Goal: Obtain resource: Download file/media

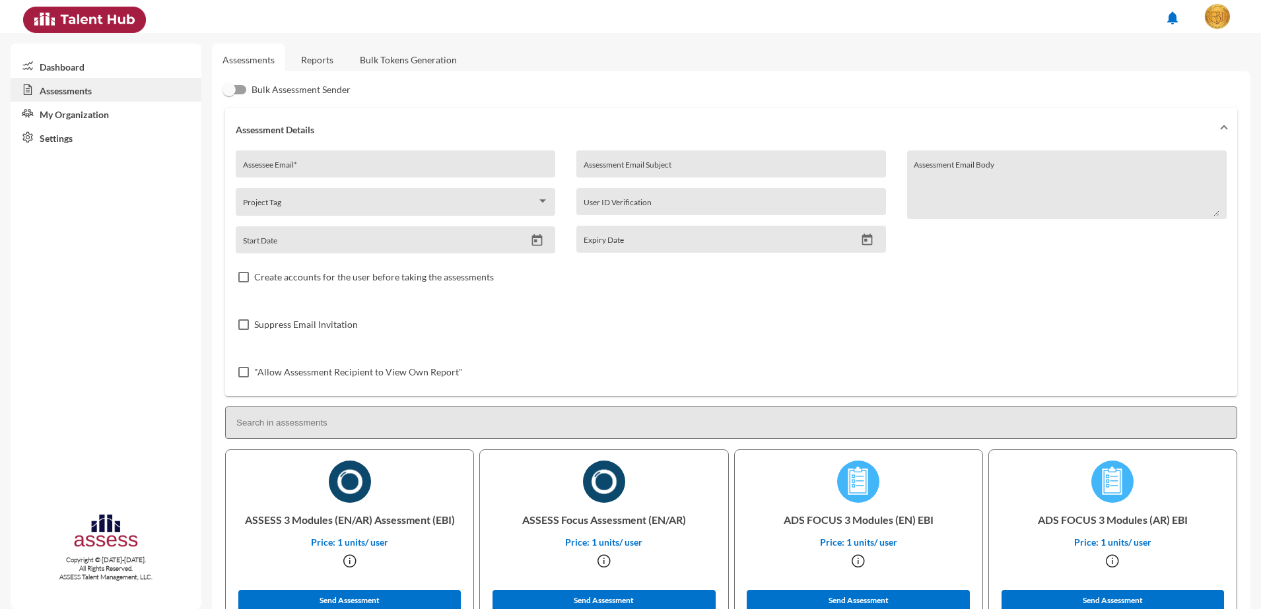
click at [316, 53] on link "Reports" at bounding box center [316, 60] width 53 height 32
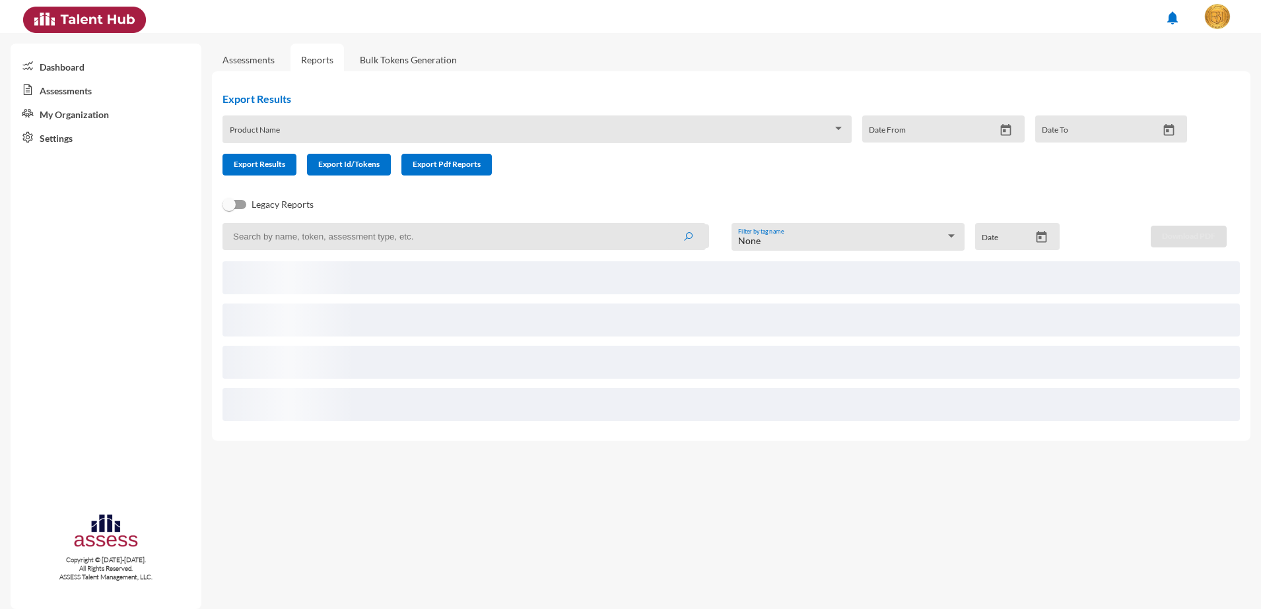
click at [357, 143] on div "Product Name" at bounding box center [537, 133] width 615 height 20
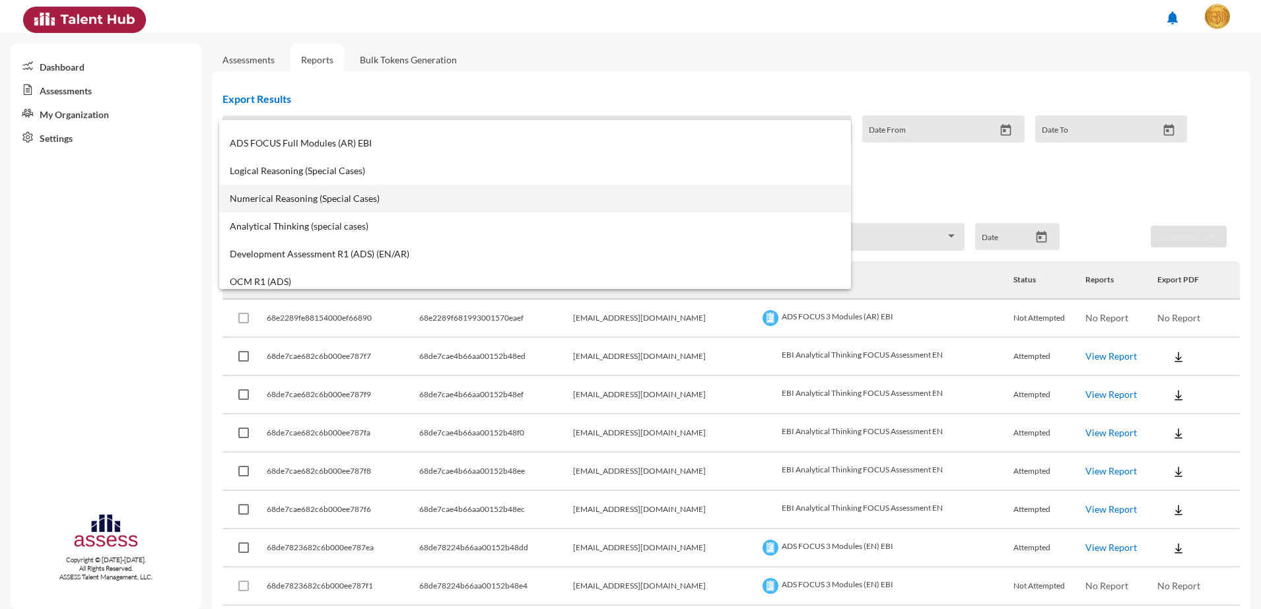
scroll to position [248, 0]
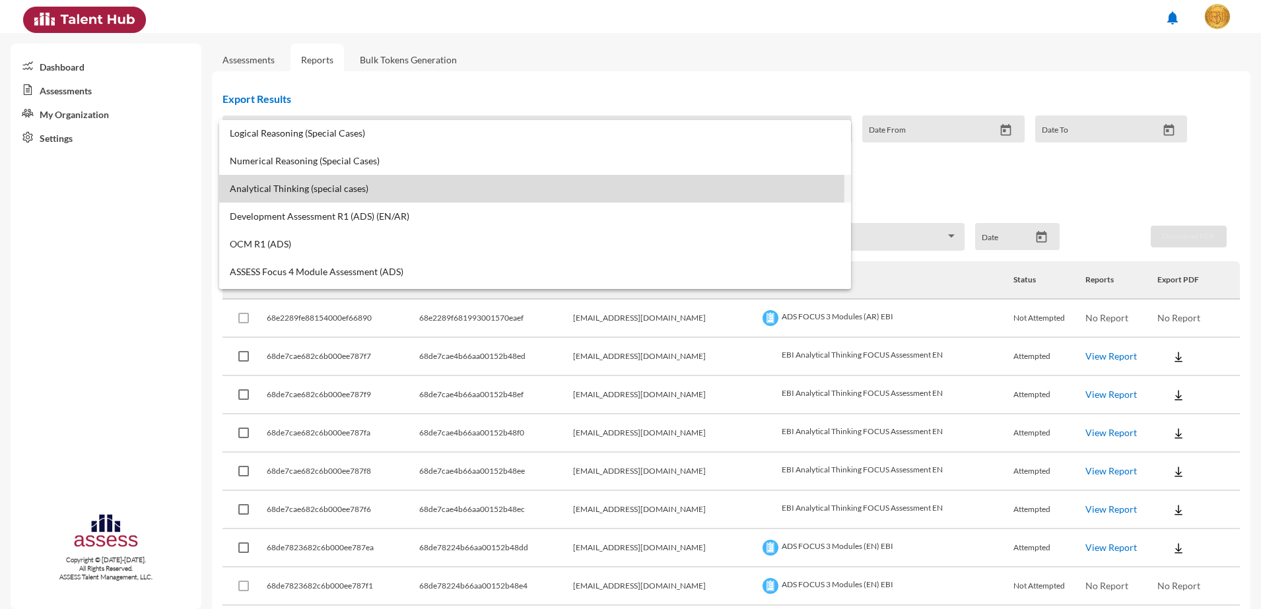
click at [327, 186] on span "Analytical Thinking (special cases)" at bounding box center [535, 189] width 611 height 11
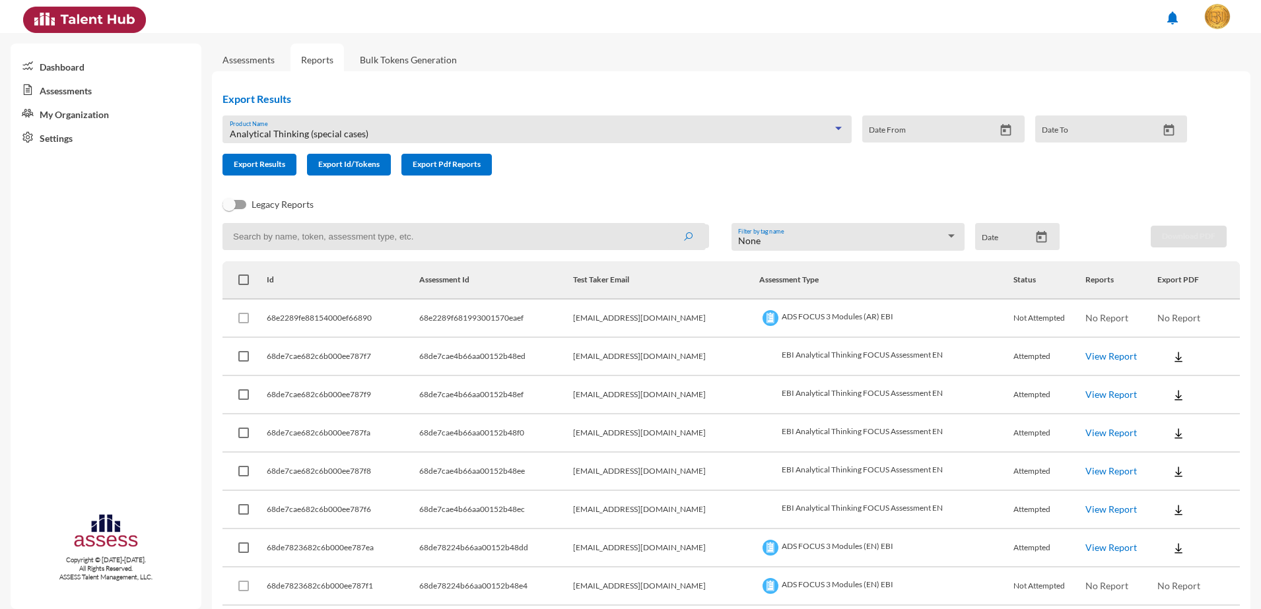
click at [1034, 227] on div "Date" at bounding box center [1017, 236] width 84 height 27
click at [312, 131] on span "Analytical Thinking (special cases)" at bounding box center [299, 133] width 139 height 11
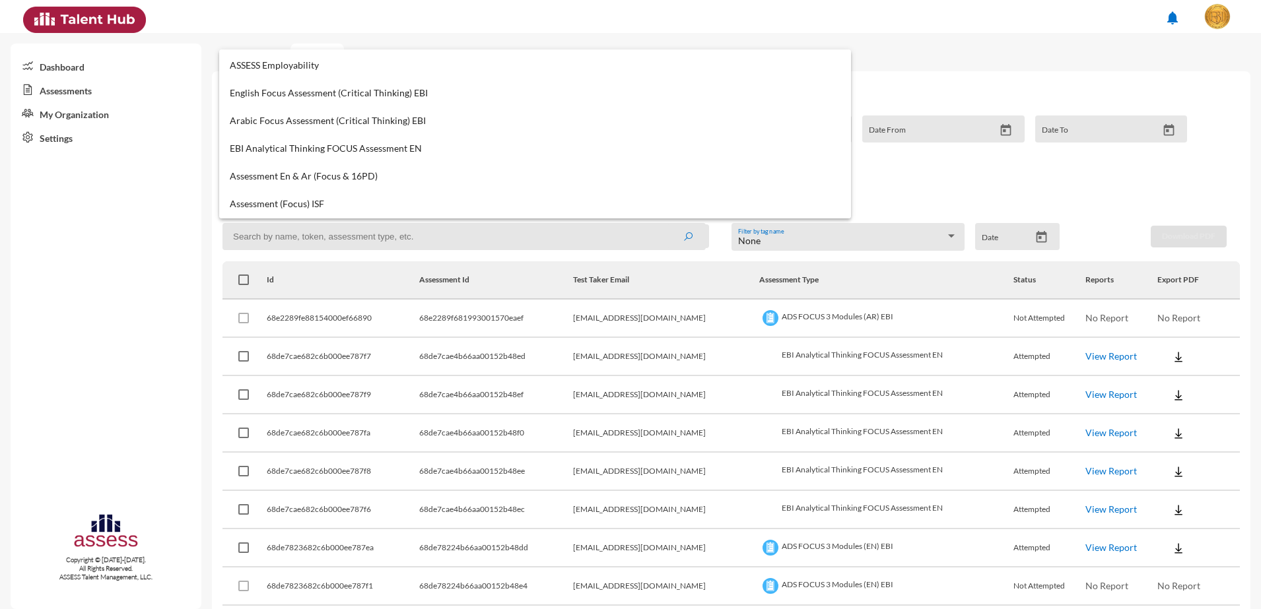
scroll to position [634, 0]
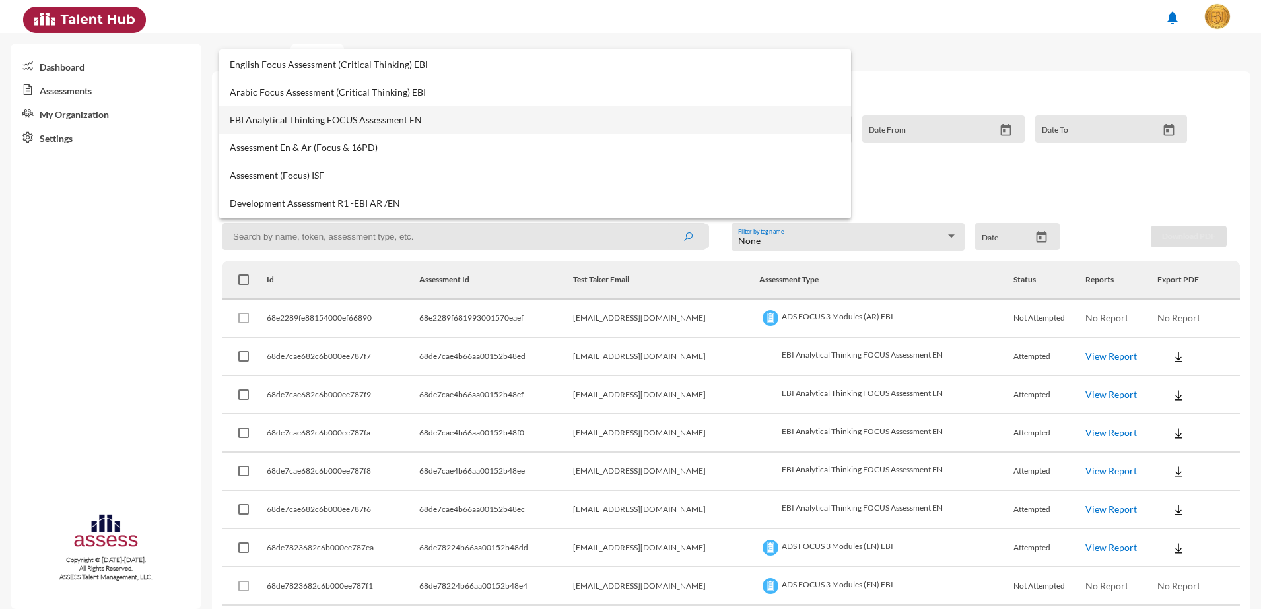
click at [356, 123] on span "EBI Analytical Thinking FOCUS Assessment EN" at bounding box center [535, 120] width 611 height 11
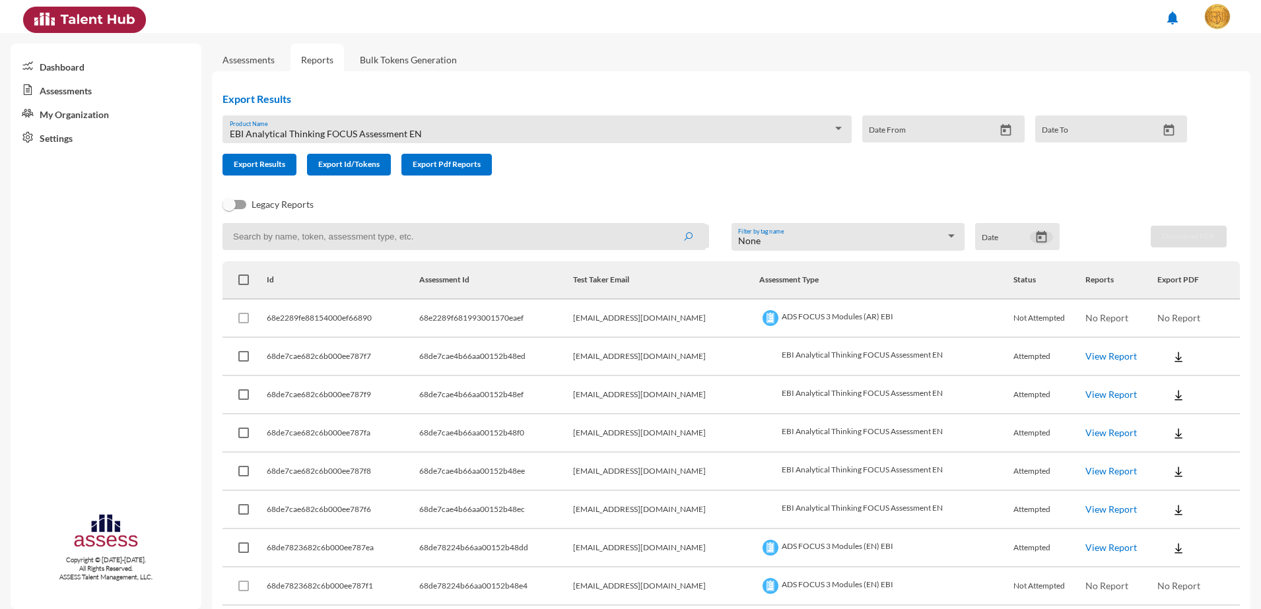
click at [1034, 240] on icon "Open calendar" at bounding box center [1041, 237] width 14 height 14
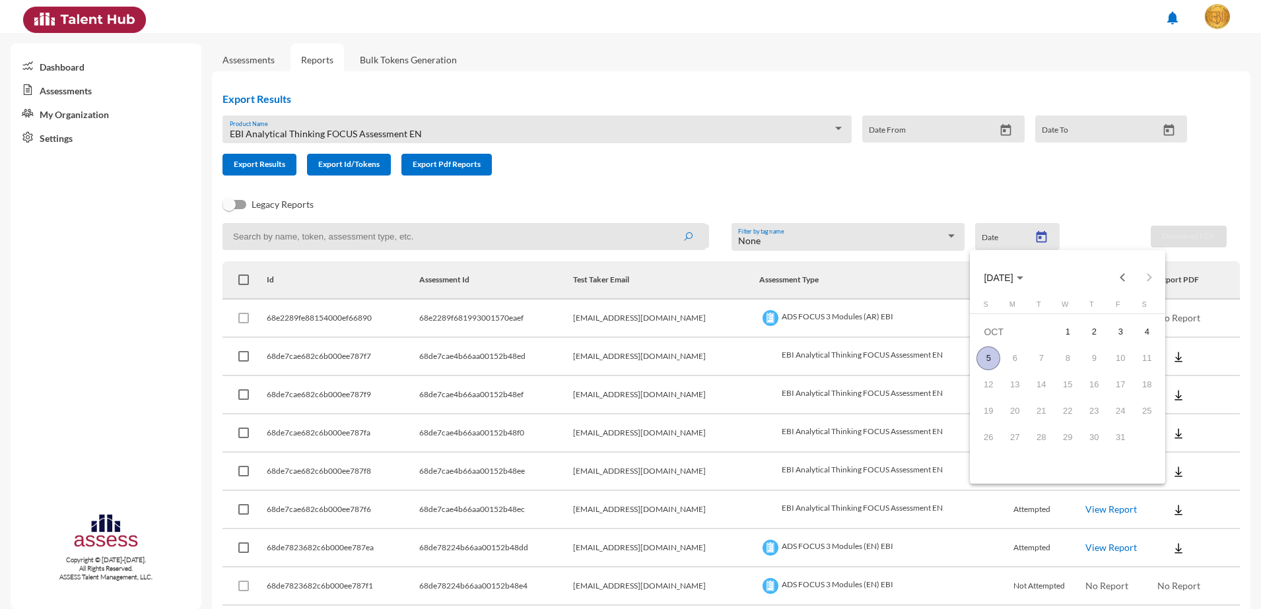
click at [980, 358] on div "5" at bounding box center [988, 359] width 24 height 24
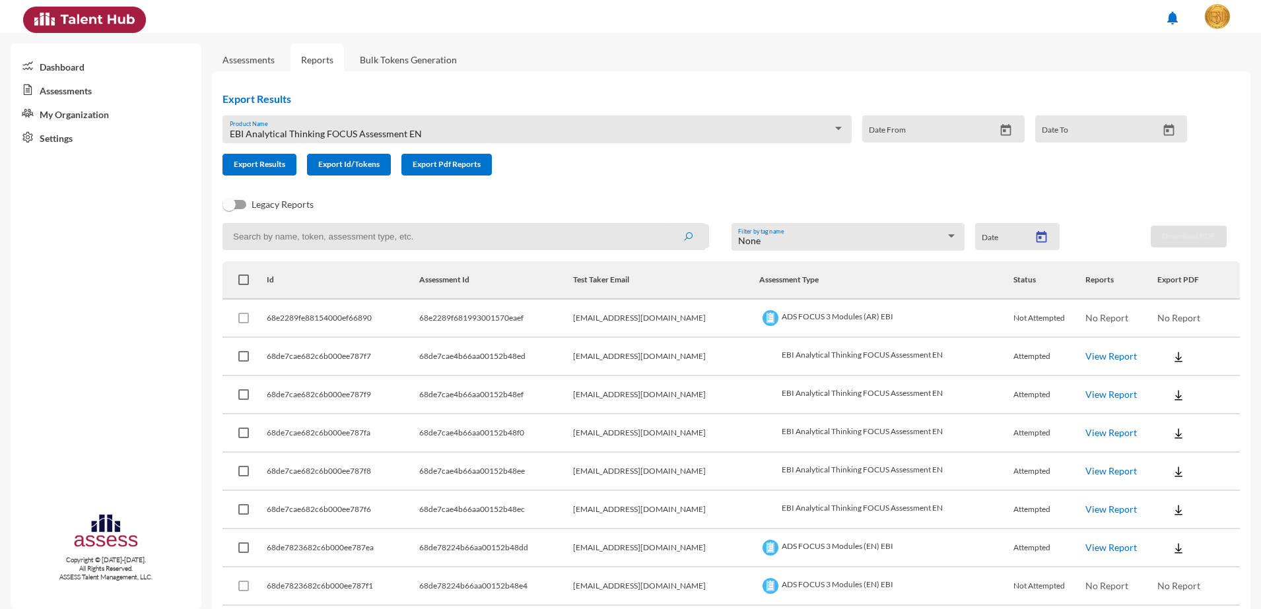
type input "10/5/2025"
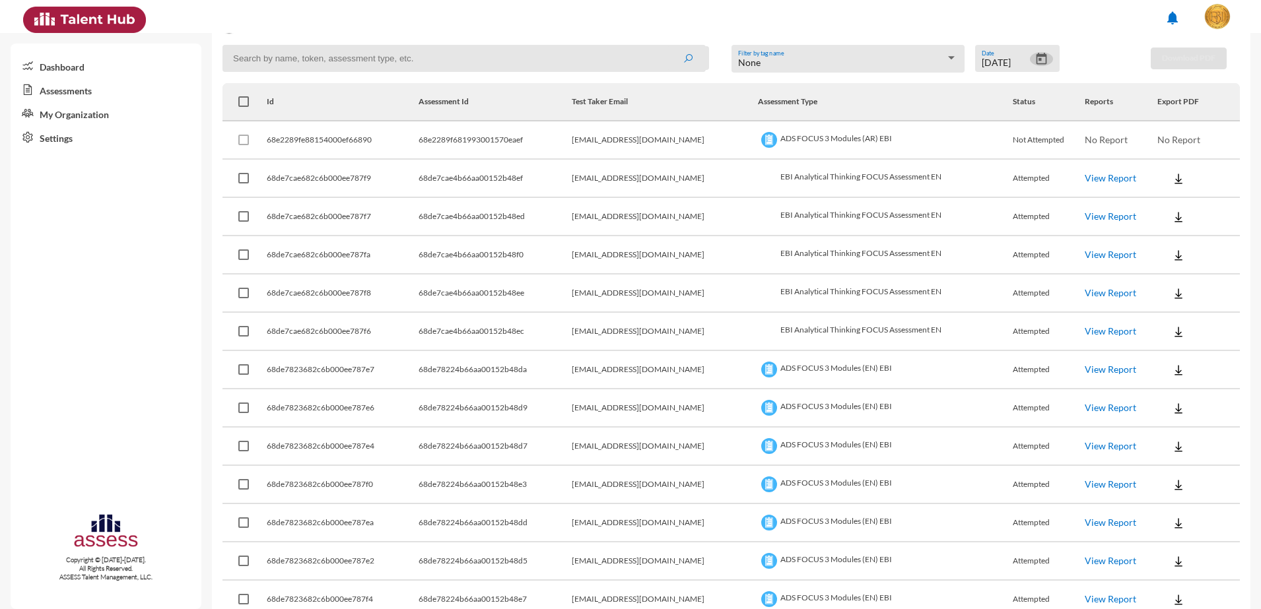
scroll to position [13, 0]
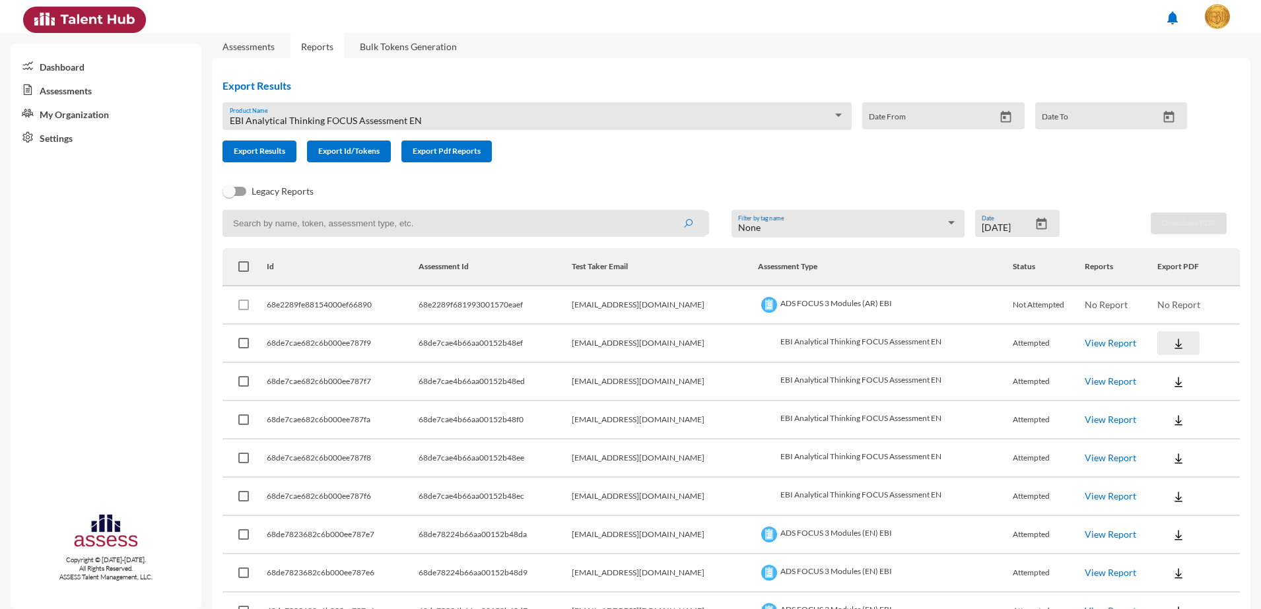
click at [1172, 347] on img at bounding box center [1178, 343] width 13 height 13
click at [1168, 359] on button "EN" at bounding box center [1179, 367] width 74 height 25
click at [1172, 376] on img at bounding box center [1178, 382] width 13 height 13
click at [1153, 397] on button "EN" at bounding box center [1179, 405] width 74 height 25
click at [1172, 420] on img at bounding box center [1178, 420] width 13 height 13
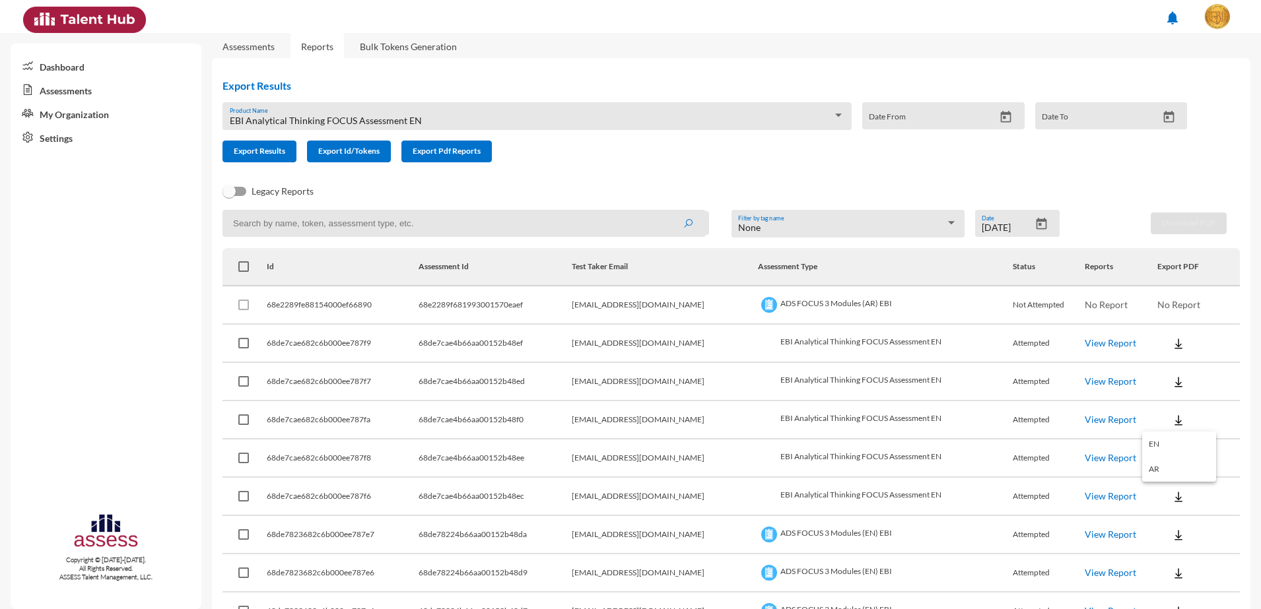
drag, startPoint x: 1156, startPoint y: 436, endPoint x: 1155, endPoint y: 445, distance: 8.7
click at [1155, 439] on button "EN" at bounding box center [1179, 444] width 74 height 25
click at [1172, 452] on img at bounding box center [1178, 458] width 13 height 13
click at [1159, 479] on button "EN" at bounding box center [1179, 482] width 74 height 25
click at [1172, 498] on img at bounding box center [1178, 496] width 13 height 13
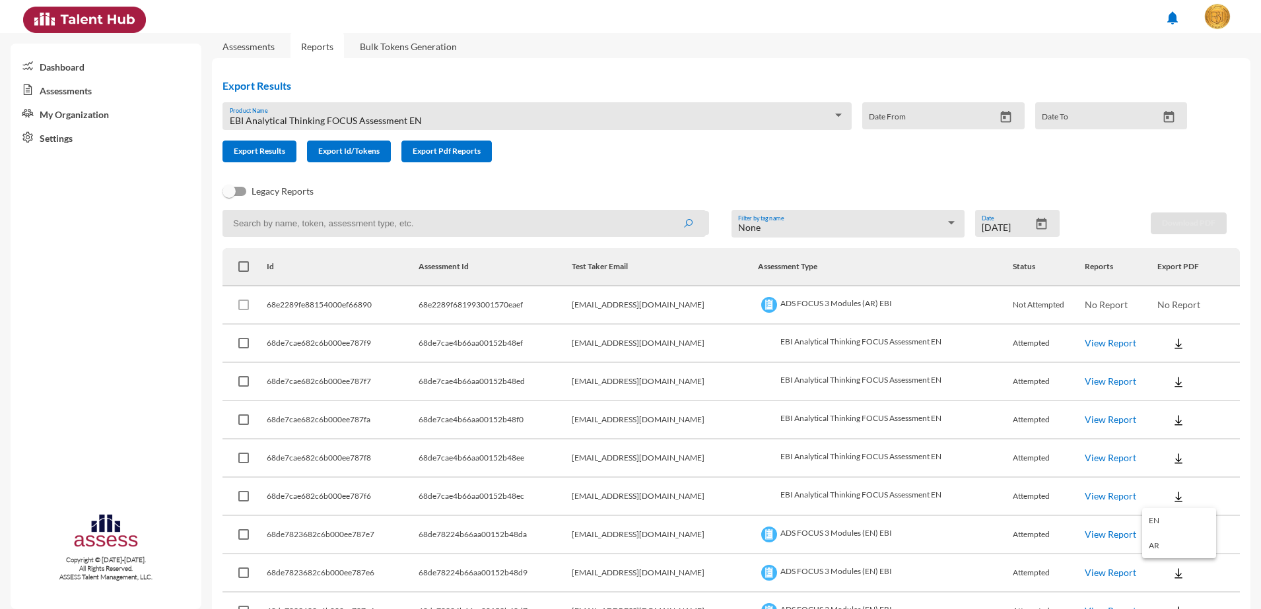
click at [1164, 518] on button "EN" at bounding box center [1179, 520] width 74 height 25
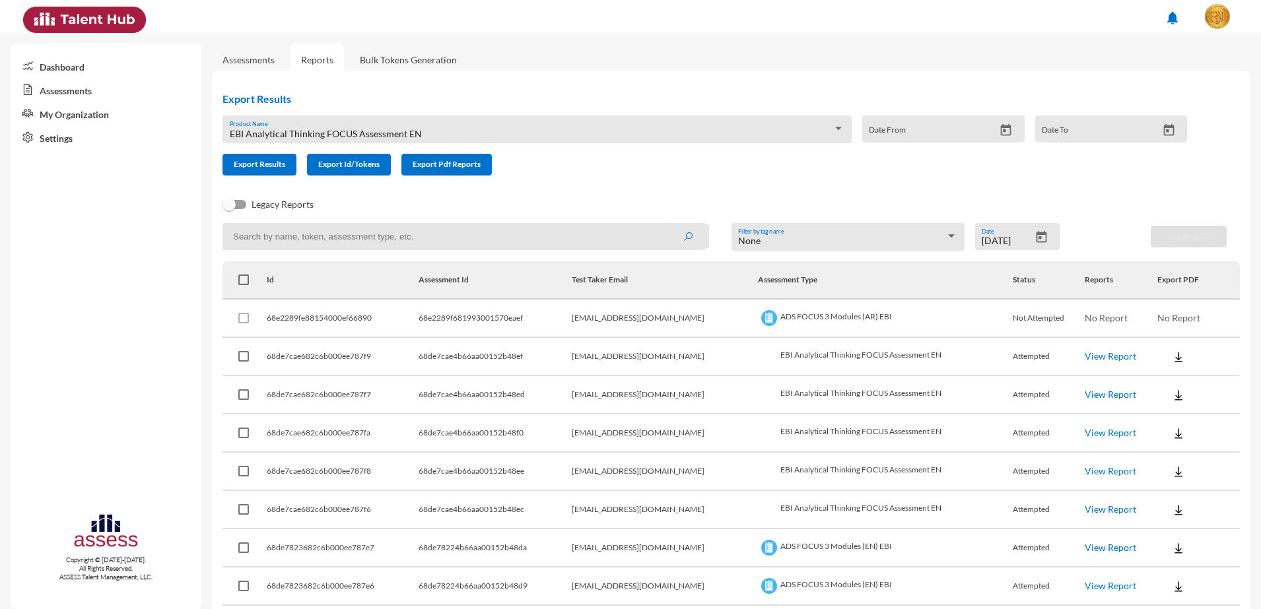
click at [425, 133] on div "EBI Analytical Thinking FOCUS Assessment EN" at bounding box center [531, 134] width 603 height 11
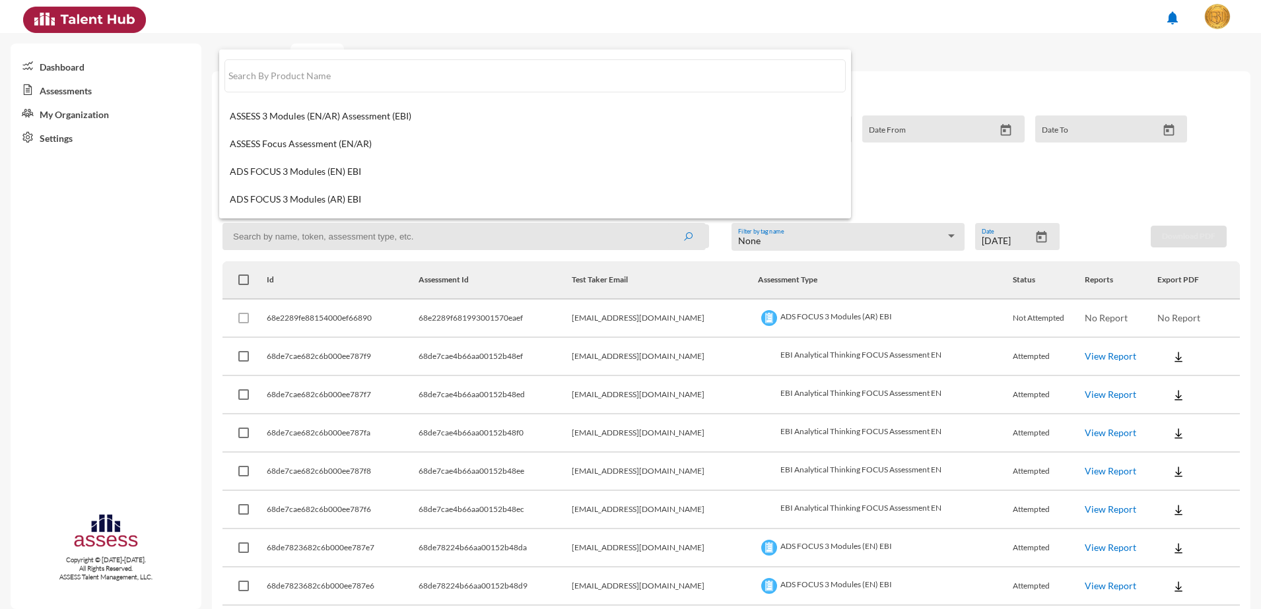
click at [931, 96] on div at bounding box center [630, 304] width 1261 height 609
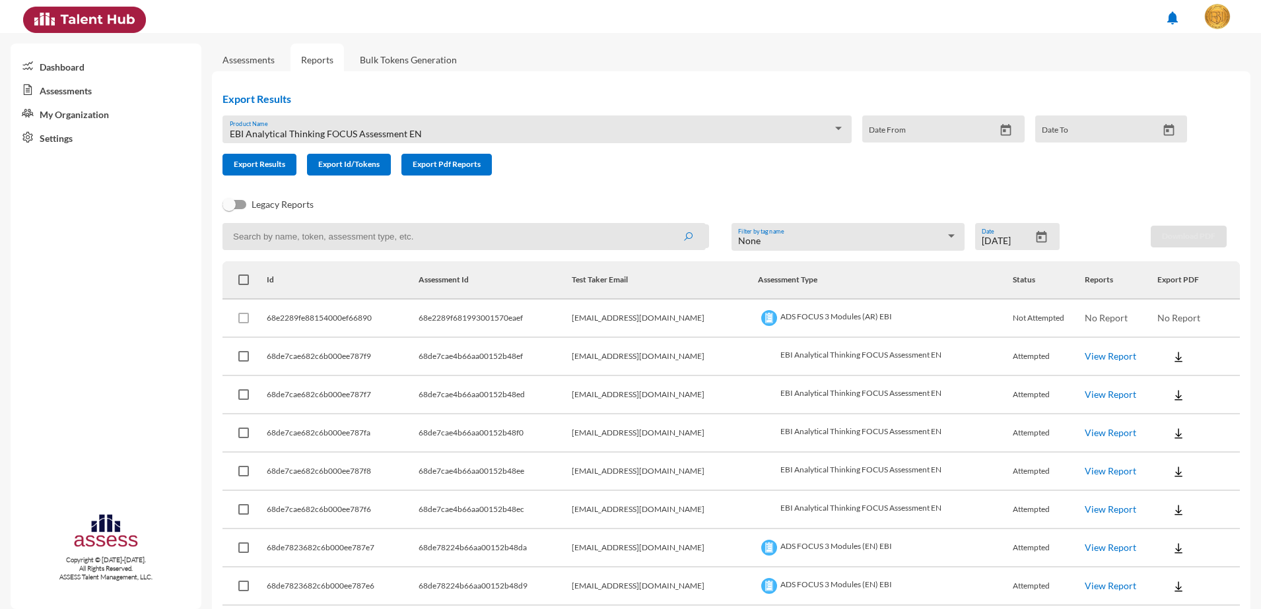
click at [538, 129] on div "EBI Analytical Thinking FOCUS Assessment EN" at bounding box center [531, 134] width 603 height 11
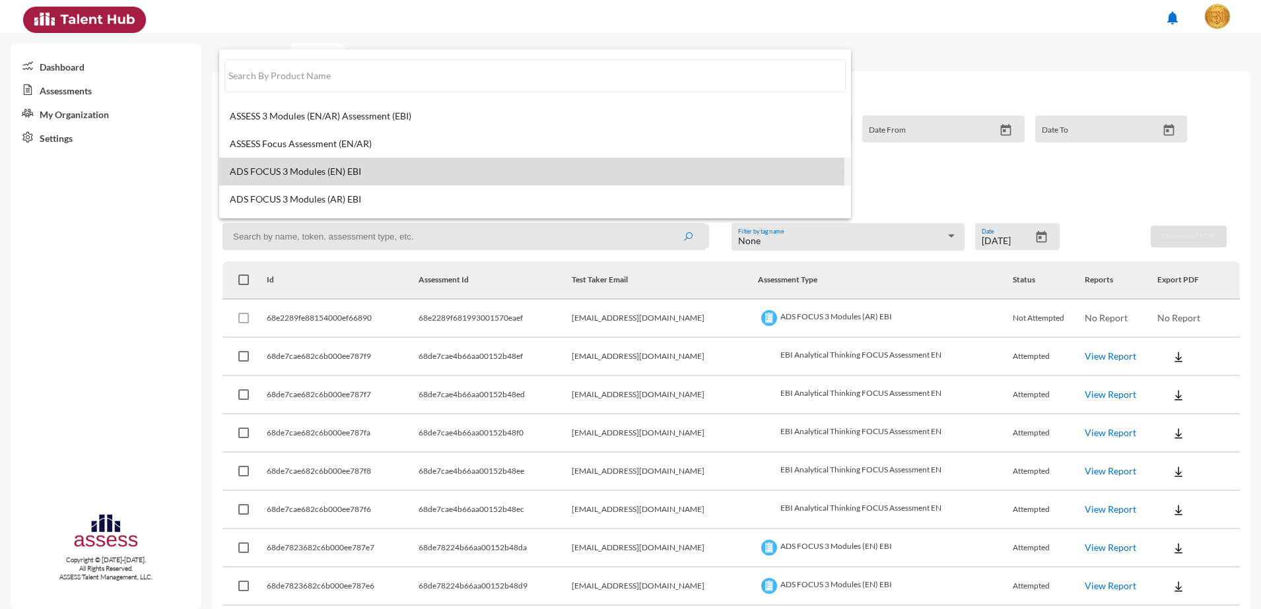
click at [375, 171] on span "ADS FOCUS 3 Modules (EN) EBI" at bounding box center [535, 171] width 611 height 11
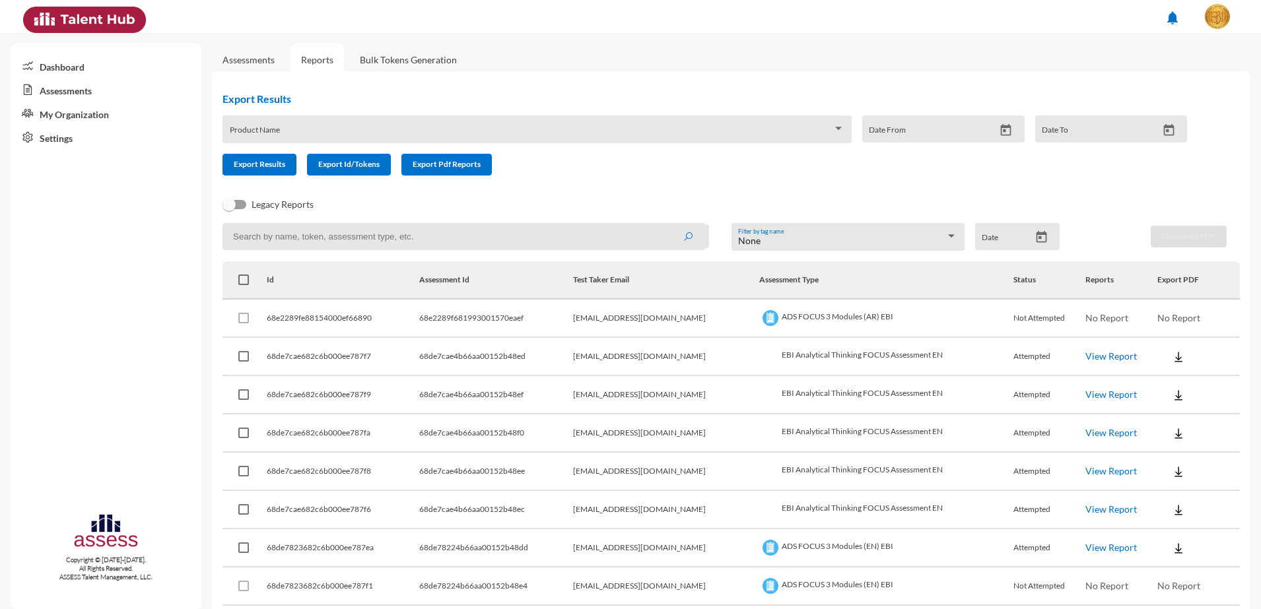
click at [531, 132] on span at bounding box center [531, 134] width 603 height 11
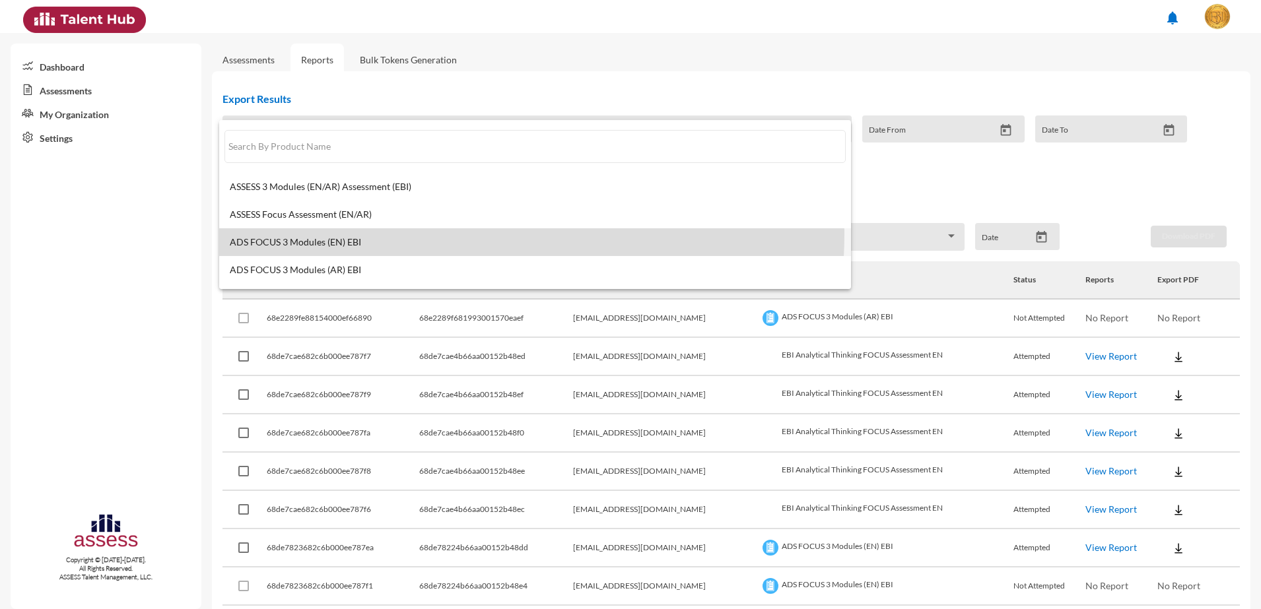
click at [425, 234] on mat-option "ADS FOCUS 3 Modules (EN) EBI" at bounding box center [535, 242] width 632 height 28
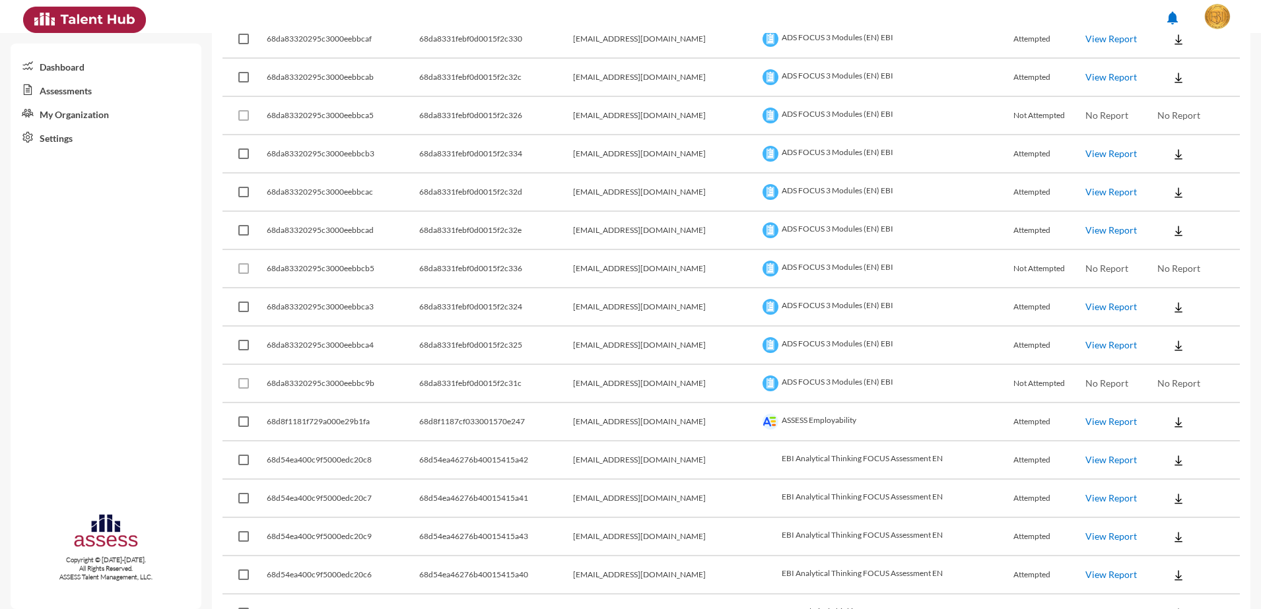
scroll to position [2393, 0]
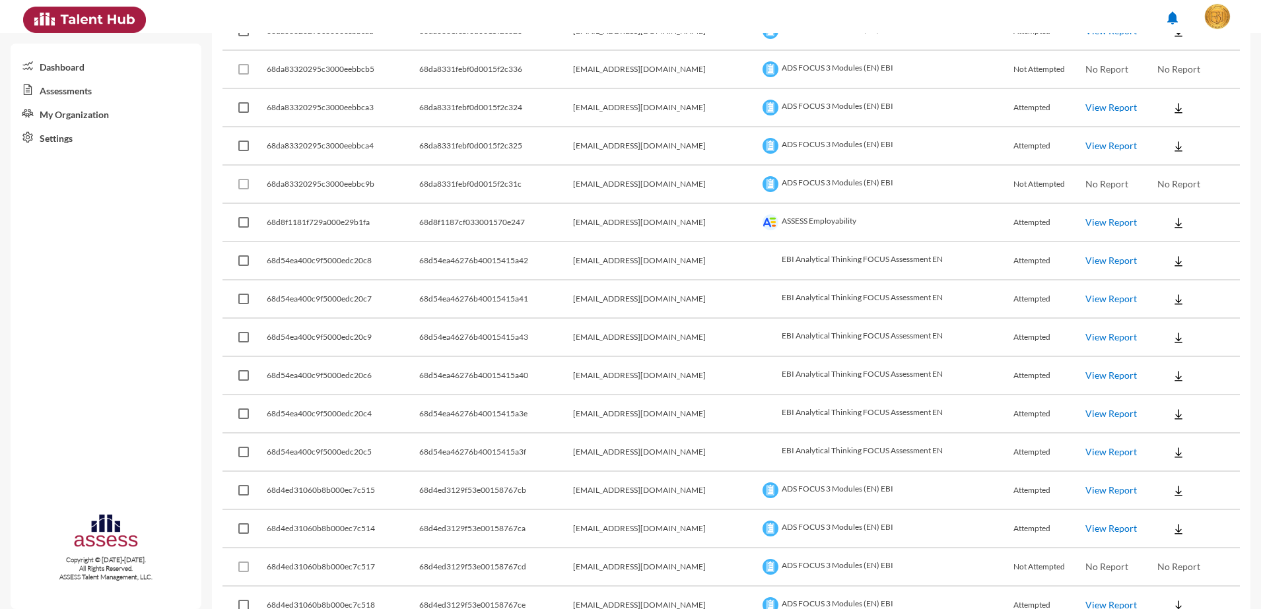
click at [1085, 263] on link "View Report" at bounding box center [1110, 260] width 51 height 11
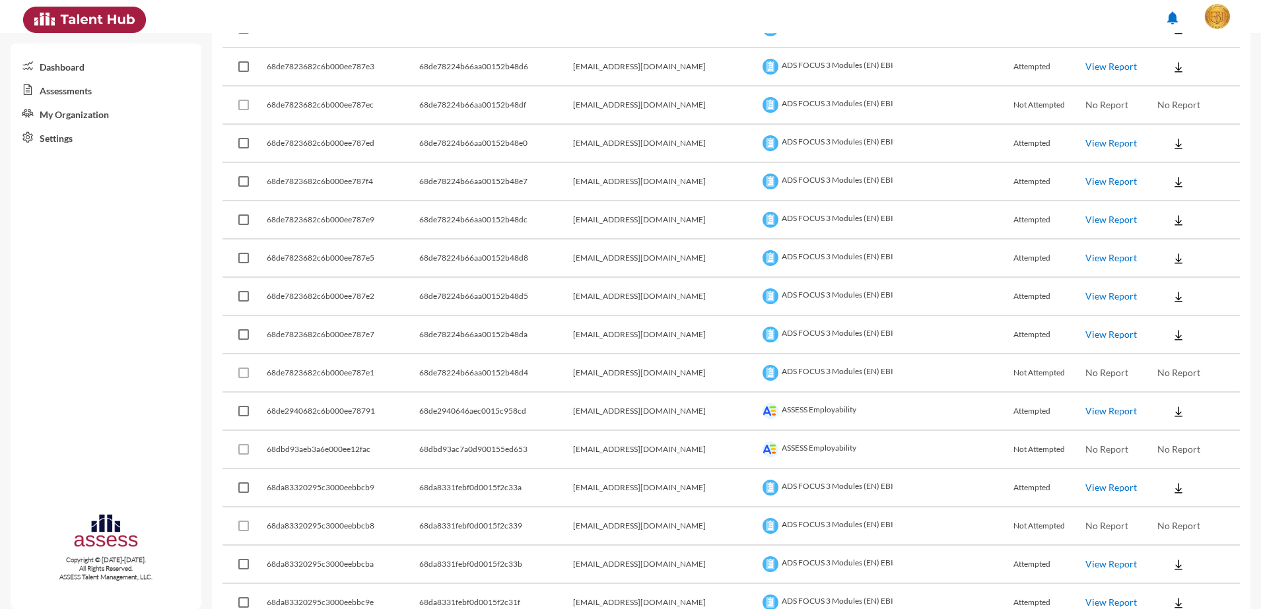
scroll to position [908, 0]
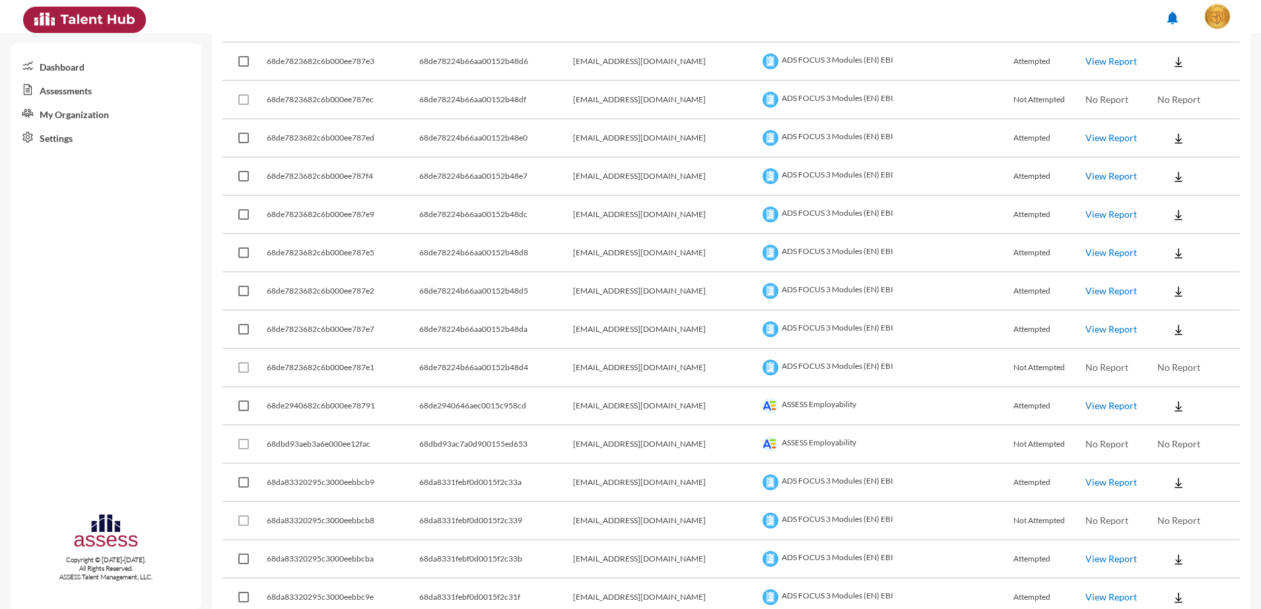
click at [1085, 329] on link "View Report" at bounding box center [1110, 328] width 51 height 11
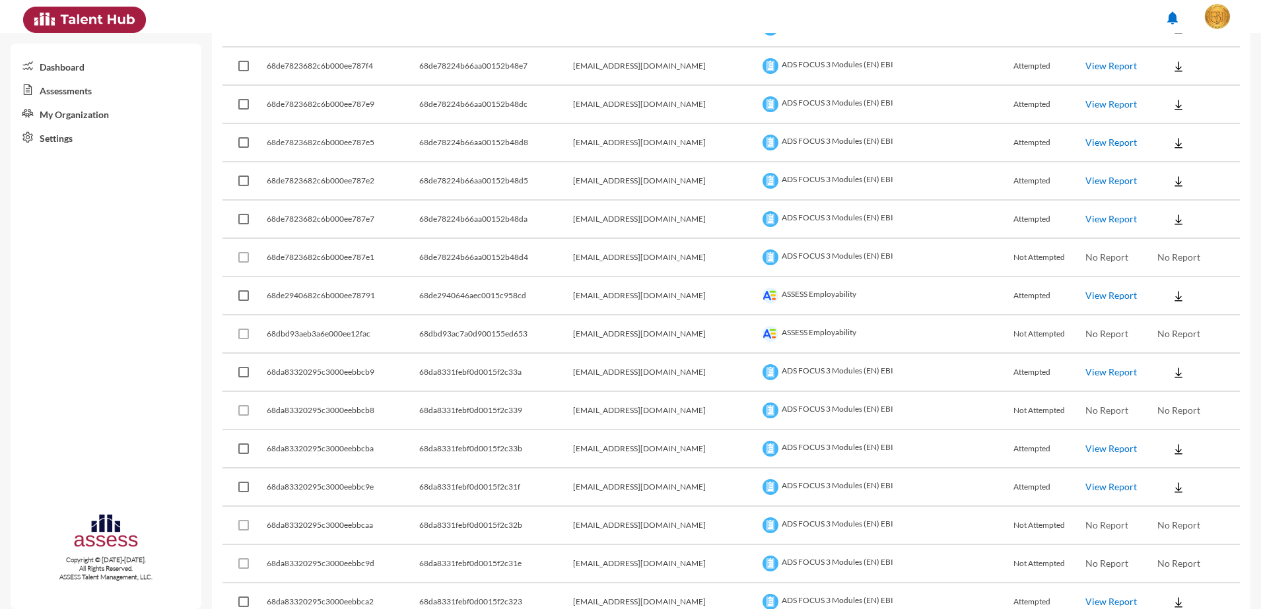
scroll to position [990, 0]
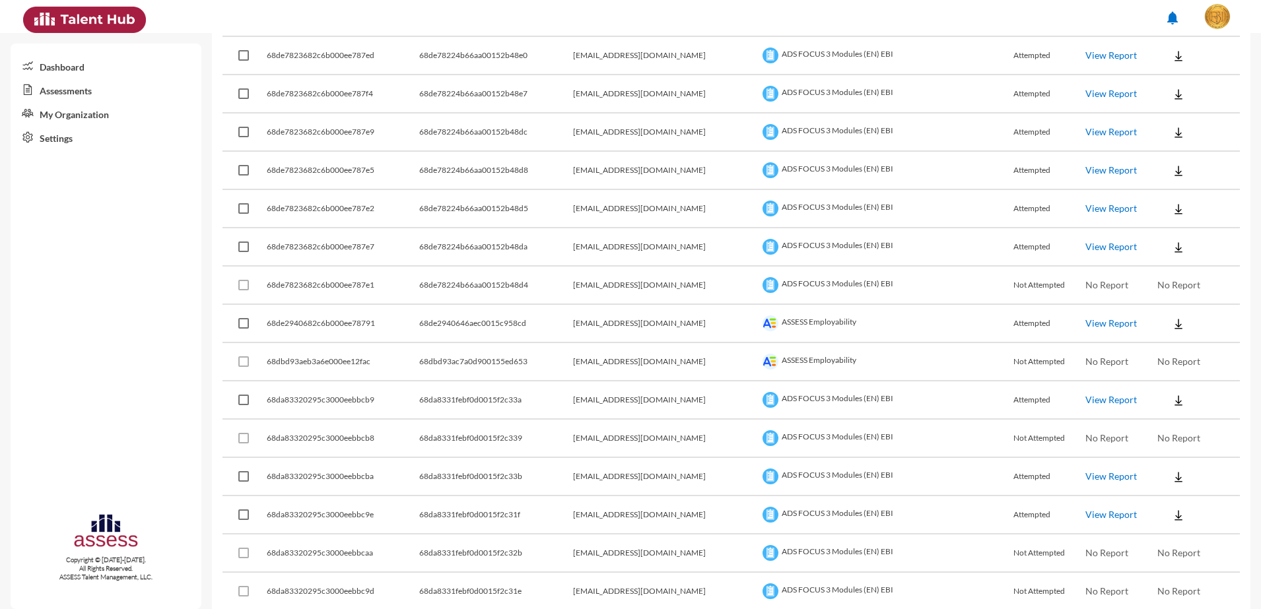
click at [1102, 399] on link "View Report" at bounding box center [1110, 399] width 51 height 11
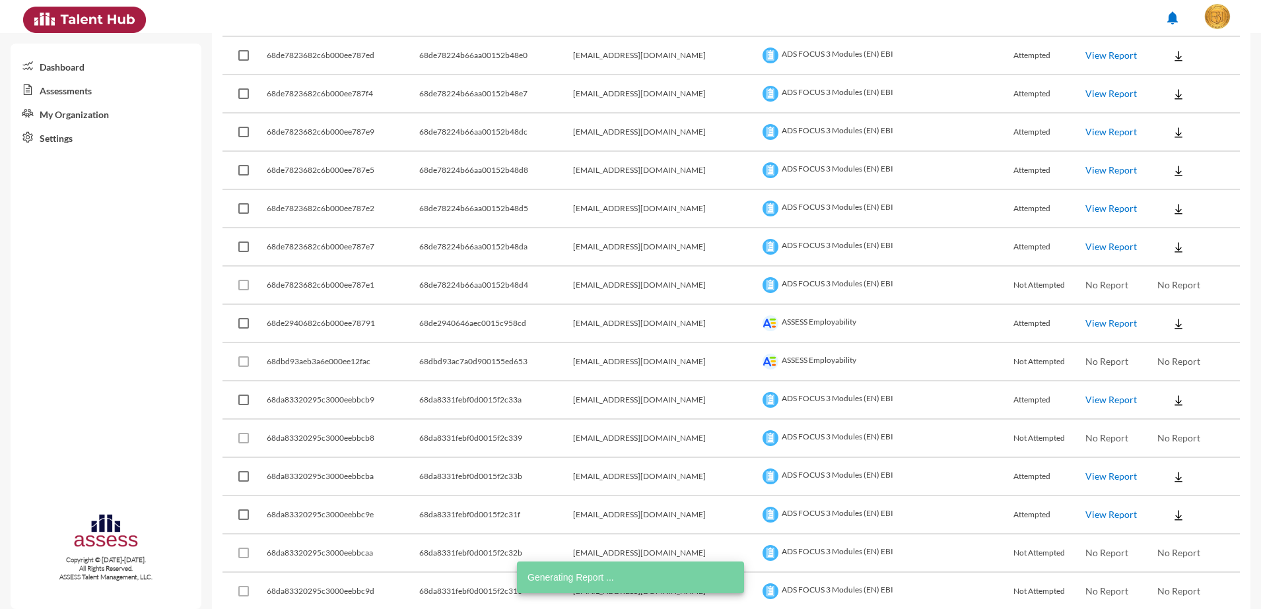
click at [1085, 246] on link "View Report" at bounding box center [1110, 246] width 51 height 11
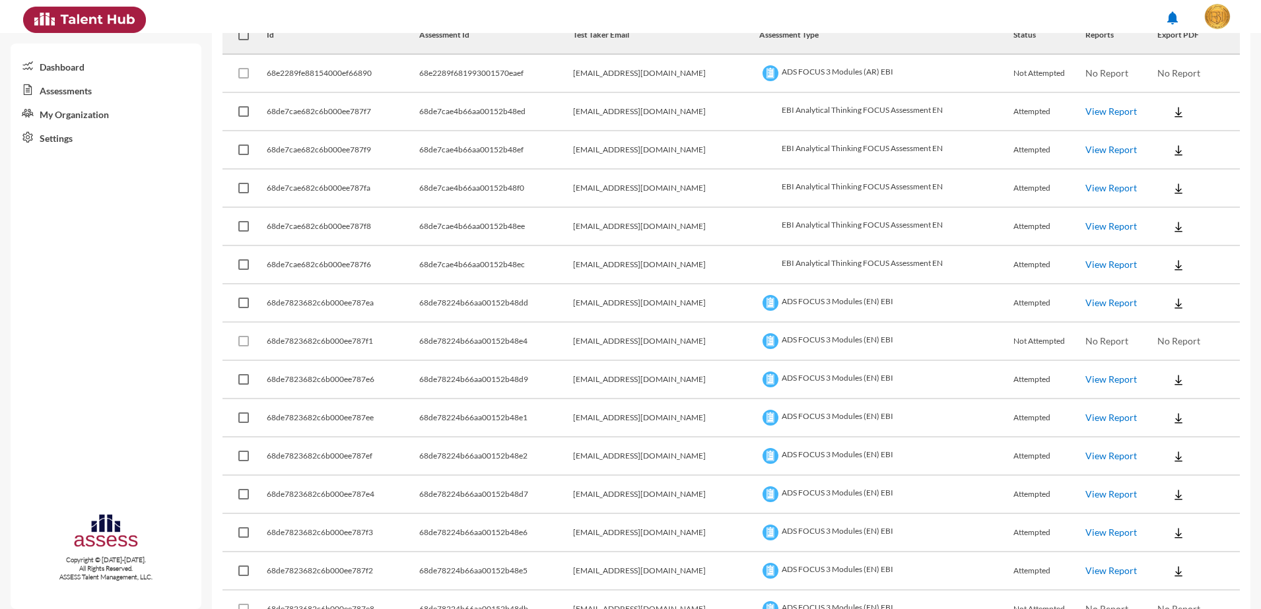
scroll to position [248, 0]
click at [1174, 304] on button at bounding box center [1178, 300] width 42 height 24
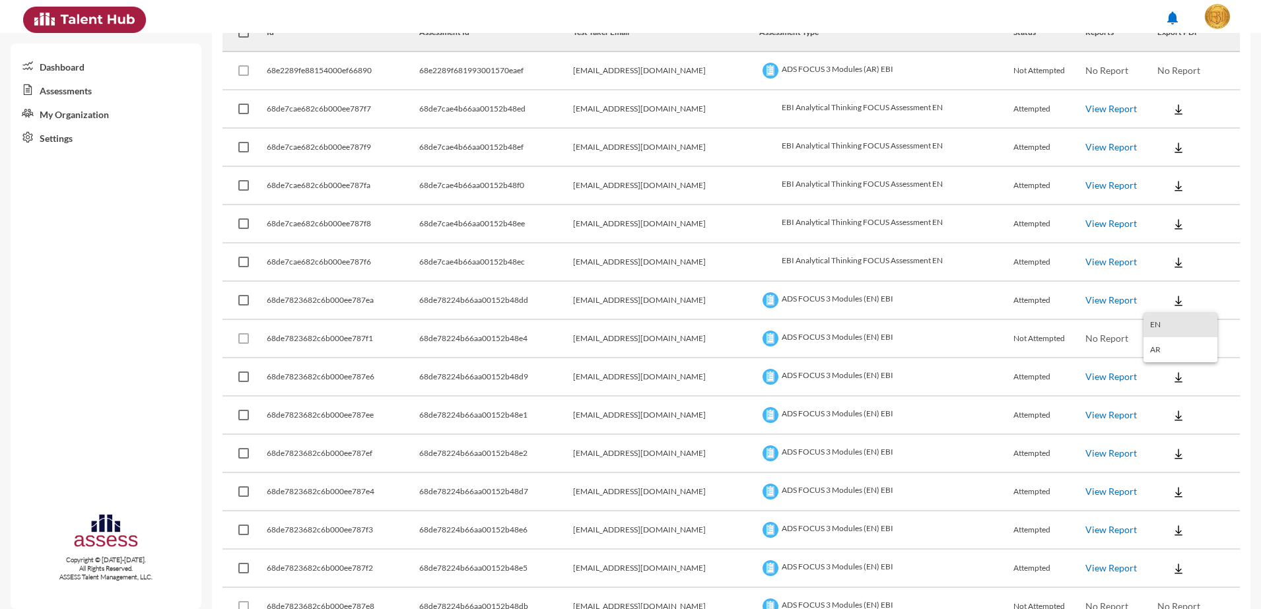
drag, startPoint x: 1163, startPoint y: 323, endPoint x: 1168, endPoint y: 341, distance: 19.2
click at [1163, 325] on button "EN" at bounding box center [1180, 324] width 74 height 25
click at [1173, 376] on button at bounding box center [1178, 377] width 42 height 24
click at [1165, 399] on button "EN" at bounding box center [1180, 401] width 74 height 25
click at [1172, 409] on img at bounding box center [1178, 415] width 13 height 13
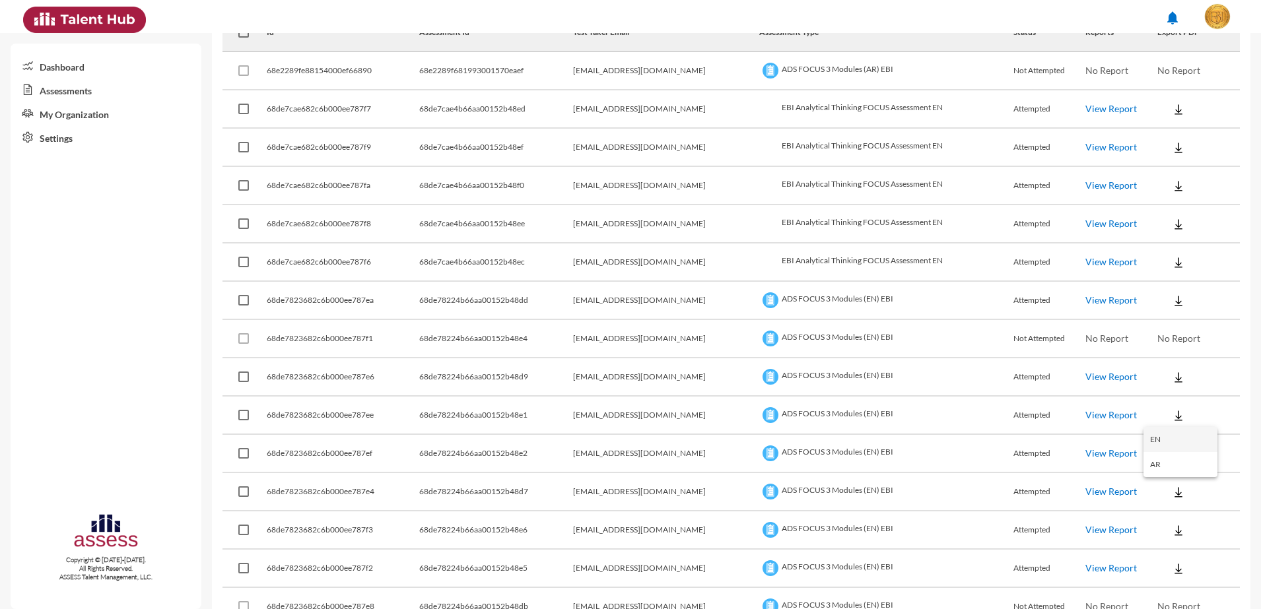
click at [1167, 432] on button "EN" at bounding box center [1180, 439] width 74 height 25
click at [1172, 450] on img at bounding box center [1178, 454] width 13 height 13
click at [1170, 472] on button "EN" at bounding box center [1180, 477] width 74 height 25
click at [1170, 490] on button at bounding box center [1178, 492] width 42 height 24
drag, startPoint x: 1173, startPoint y: 503, endPoint x: 1172, endPoint y: 511, distance: 7.9
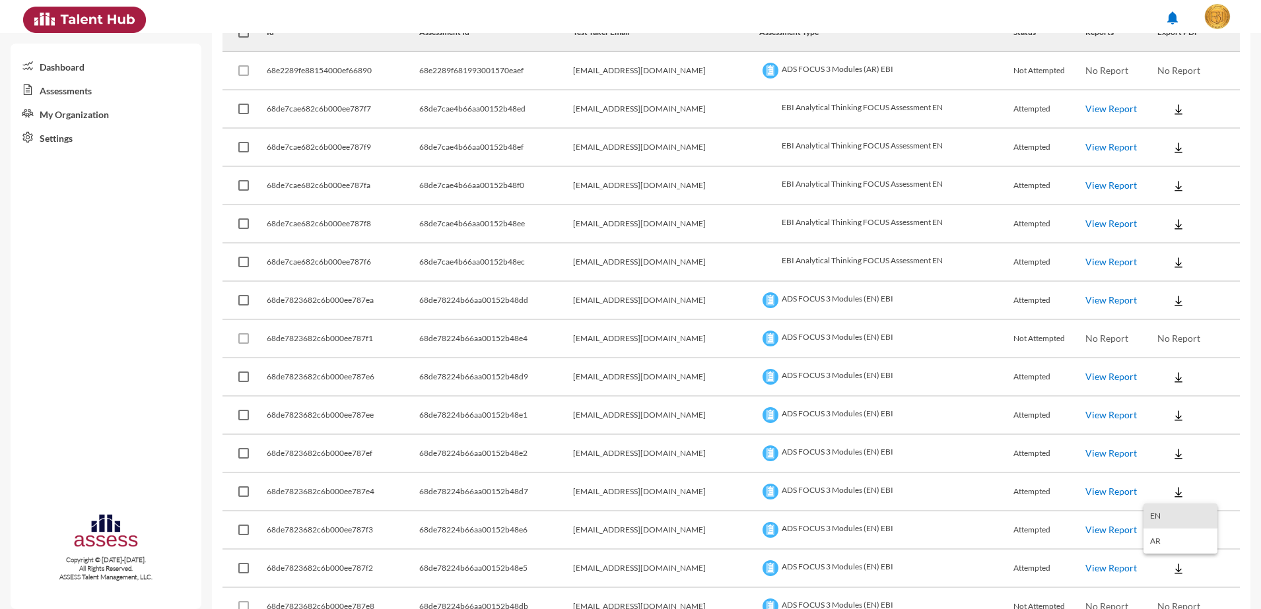
click at [1172, 504] on button "EN" at bounding box center [1180, 516] width 74 height 25
click at [1171, 523] on button at bounding box center [1178, 530] width 42 height 24
click at [1178, 556] on button "EN" at bounding box center [1180, 554] width 74 height 25
click at [1174, 569] on button at bounding box center [1178, 568] width 42 height 24
click at [1189, 519] on button "EN" at bounding box center [1180, 518] width 74 height 25
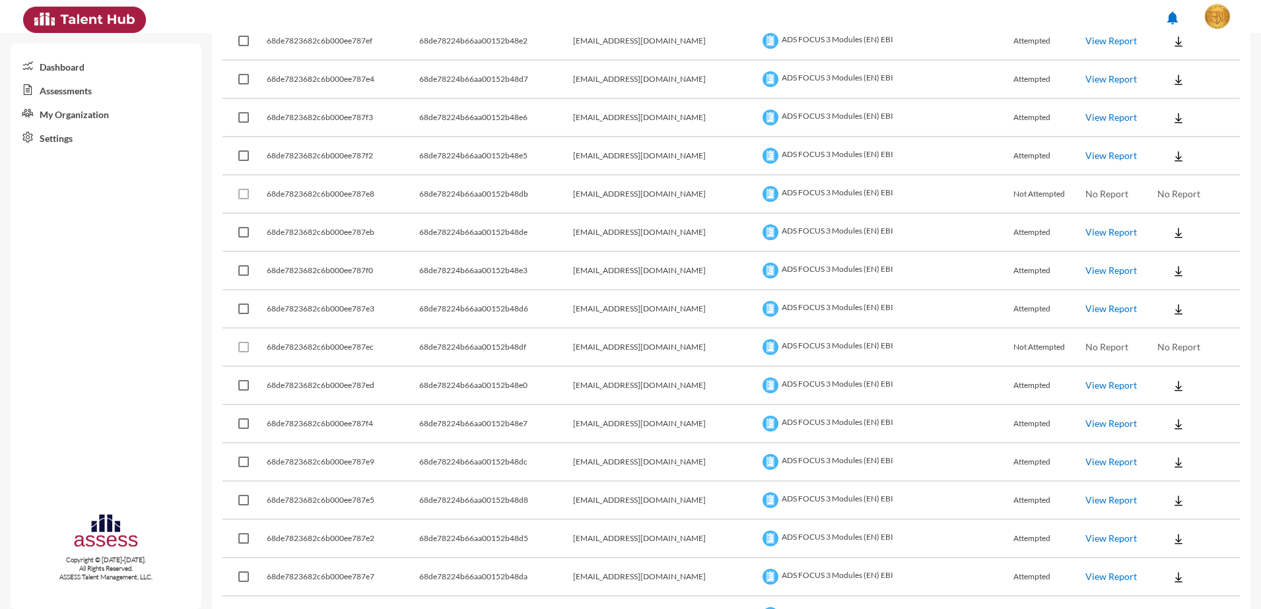
scroll to position [743, 0]
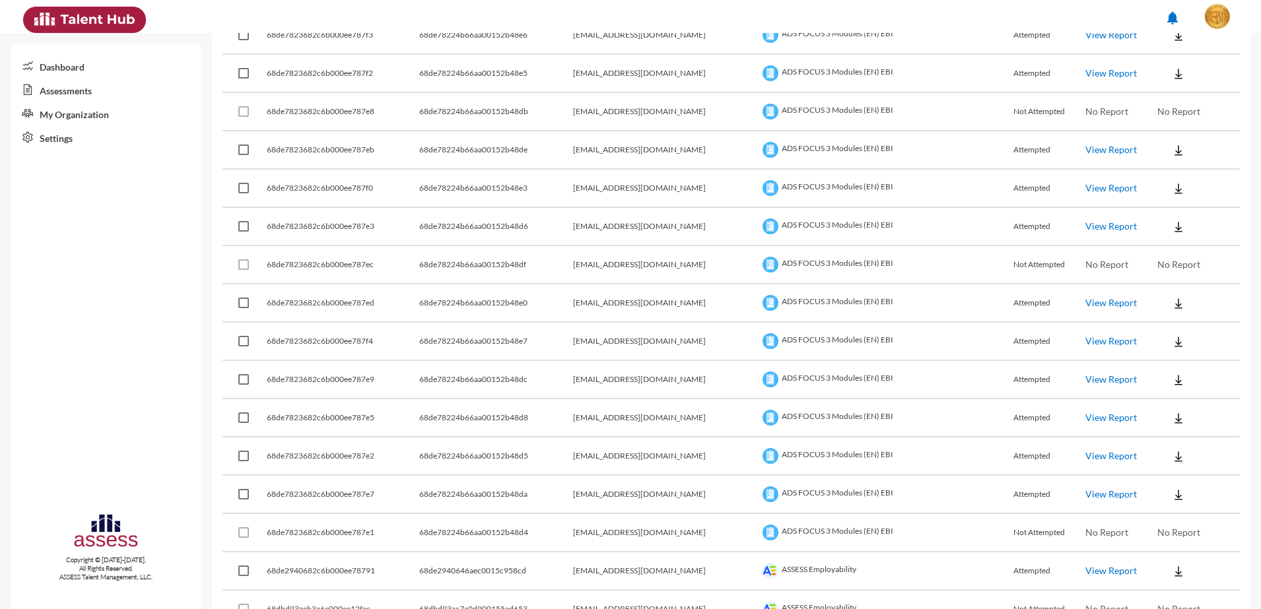
click at [1157, 160] on button at bounding box center [1178, 150] width 42 height 24
click at [1156, 174] on button "EN" at bounding box center [1180, 174] width 74 height 25
click at [1167, 181] on button at bounding box center [1178, 188] width 42 height 24
click at [1168, 203] on button "EN" at bounding box center [1180, 212] width 74 height 25
click at [1172, 226] on img at bounding box center [1178, 226] width 13 height 13
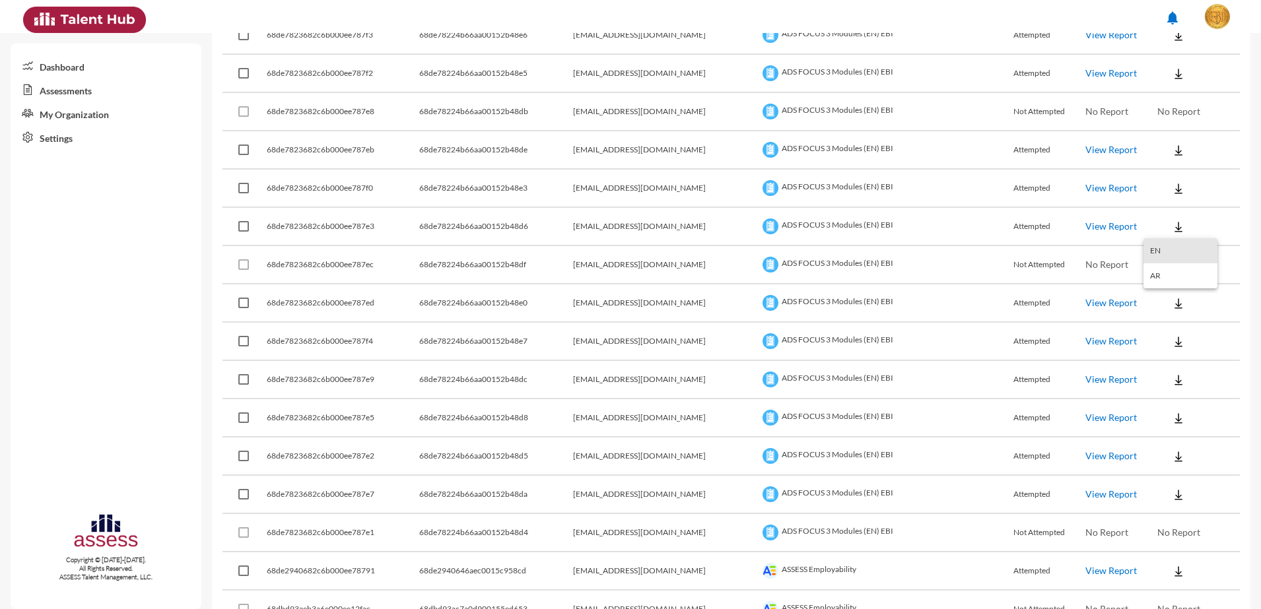
drag, startPoint x: 1168, startPoint y: 244, endPoint x: 1149, endPoint y: 287, distance: 47.6
click at [1168, 247] on button "EN" at bounding box center [1180, 250] width 74 height 25
click at [1157, 308] on button at bounding box center [1178, 303] width 42 height 24
drag, startPoint x: 1163, startPoint y: 321, endPoint x: 1163, endPoint y: 335, distance: 13.2
click at [1163, 323] on button "EN" at bounding box center [1180, 327] width 74 height 25
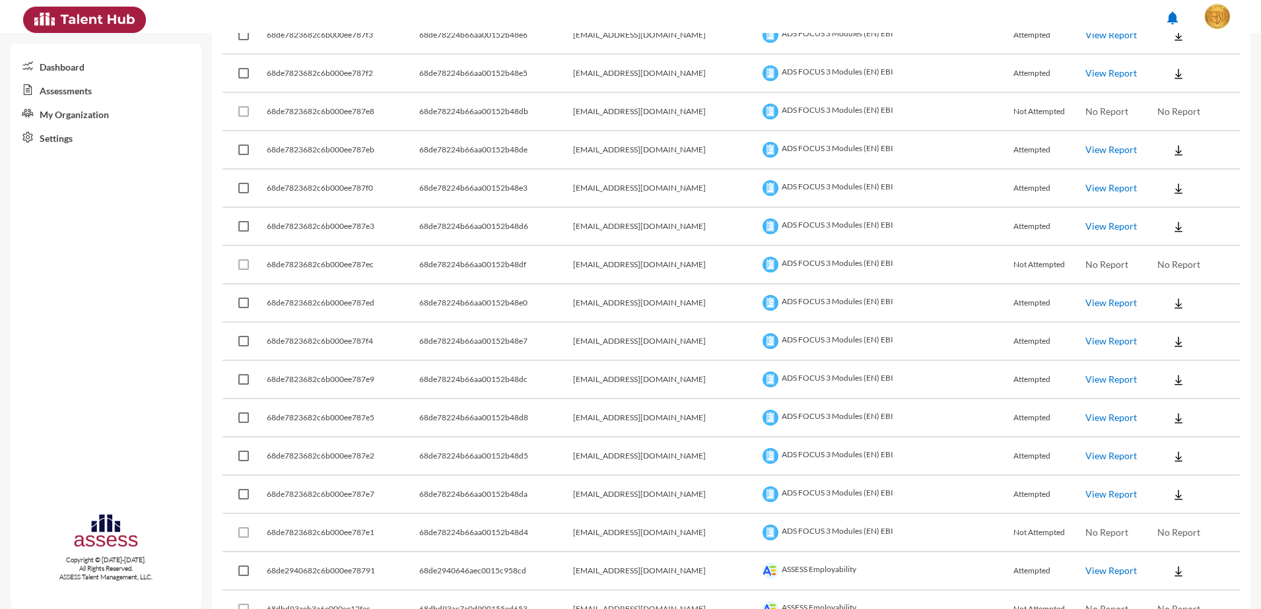
click at [1172, 337] on img at bounding box center [1178, 341] width 13 height 13
click at [1166, 366] on button "EN" at bounding box center [1180, 365] width 74 height 25
click at [1172, 384] on img at bounding box center [1178, 380] width 13 height 13
click at [1173, 396] on button "EN" at bounding box center [1180, 403] width 74 height 25
click at [1176, 419] on button at bounding box center [1178, 418] width 42 height 24
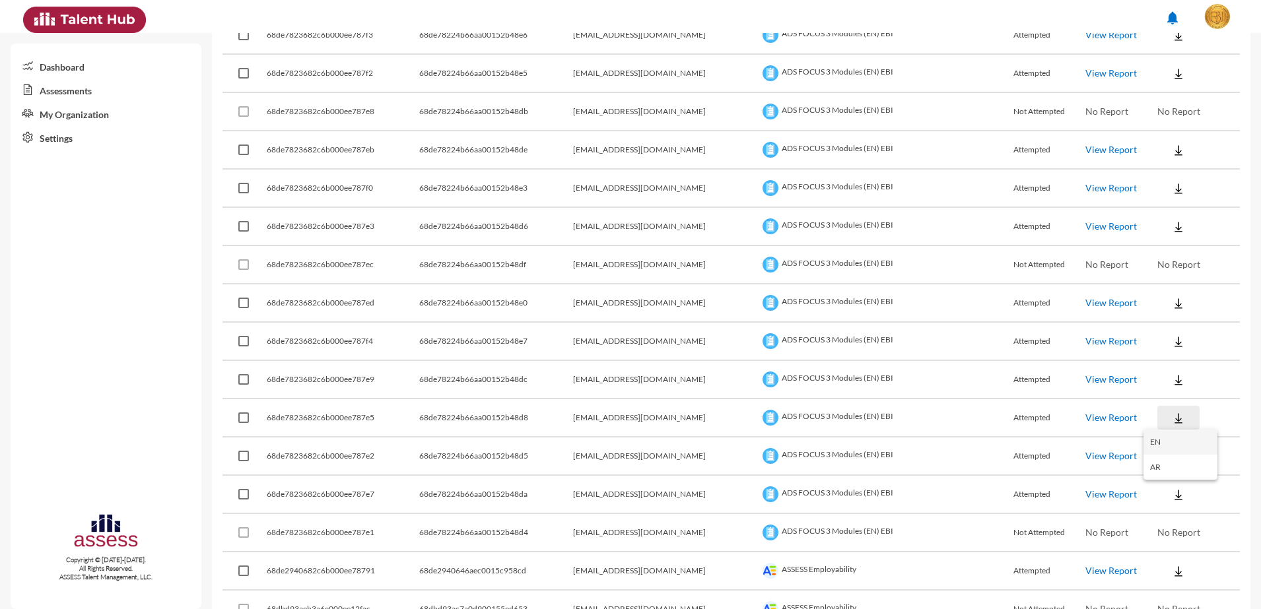
click at [1178, 438] on button "EN" at bounding box center [1180, 442] width 74 height 25
click at [1176, 448] on button at bounding box center [1178, 456] width 42 height 24
click at [1181, 482] on button "EN" at bounding box center [1180, 480] width 74 height 25
click at [1175, 488] on button at bounding box center [1178, 495] width 42 height 24
click at [1165, 509] on button "EN" at bounding box center [1180, 518] width 74 height 25
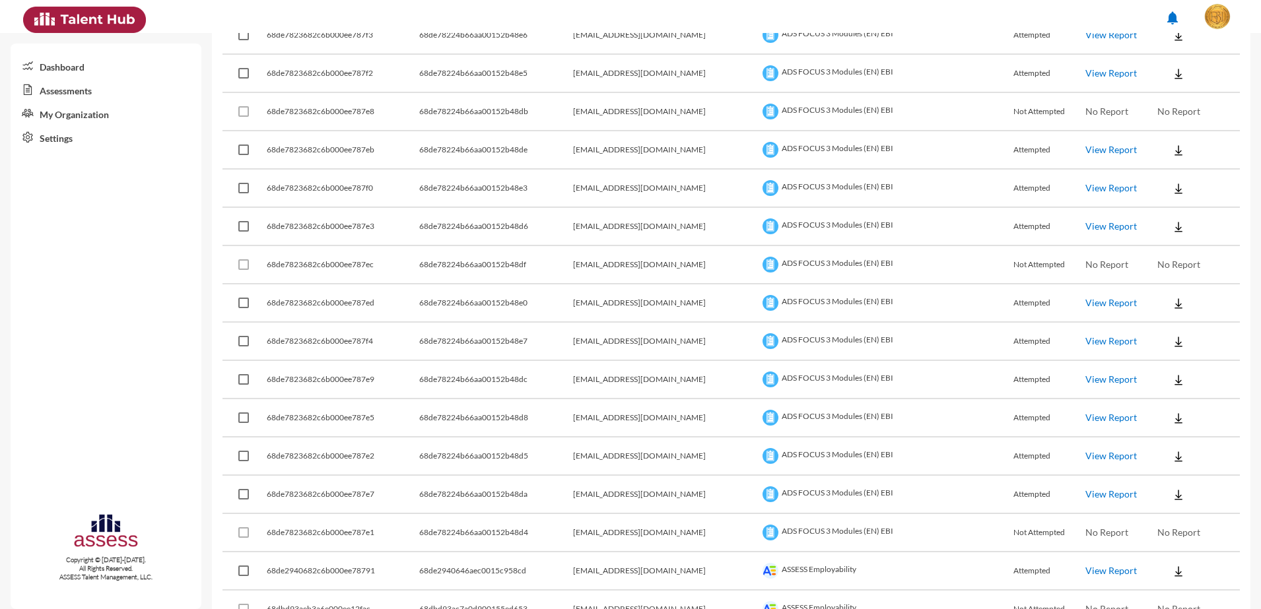
click at [1171, 559] on button at bounding box center [1178, 571] width 42 height 24
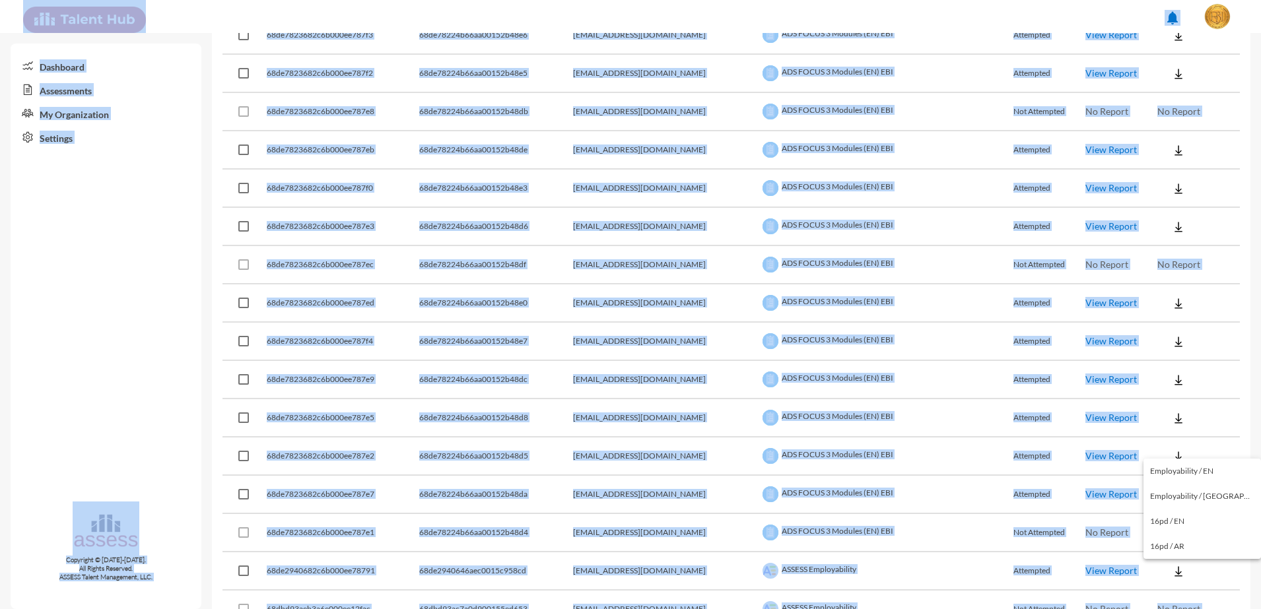
drag, startPoint x: 1254, startPoint y: 184, endPoint x: 1264, endPoint y: 152, distance: 33.6
click at [1260, 33] on html "notifications Dashboard Assessments My Organization Settings Copyright © 2015-2…" at bounding box center [630, 16] width 1261 height 33
click at [38, 194] on div at bounding box center [630, 304] width 1261 height 609
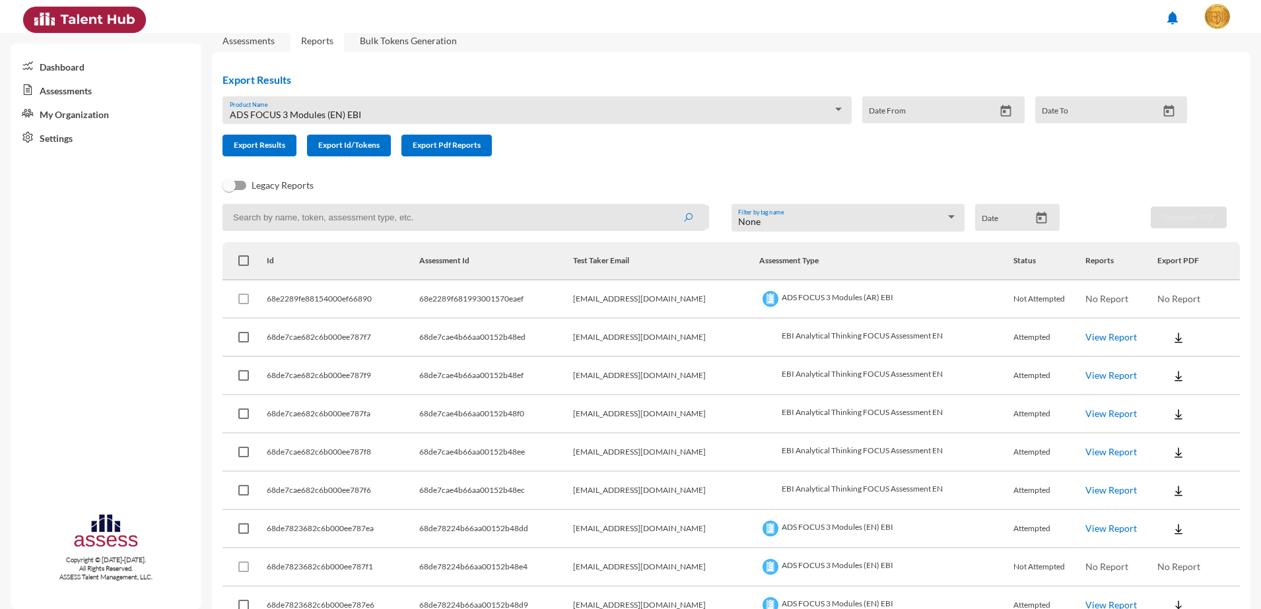
scroll to position [0, 0]
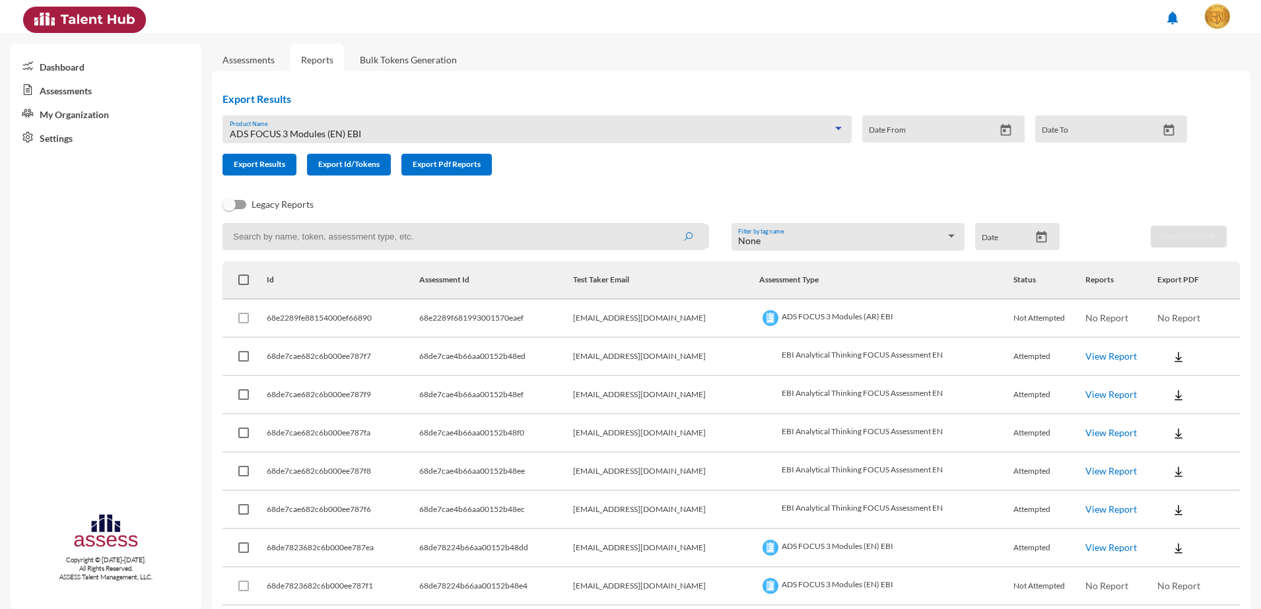
click at [343, 129] on span "ADS FOCUS 3 Modules (EN) EBI" at bounding box center [295, 133] width 131 height 11
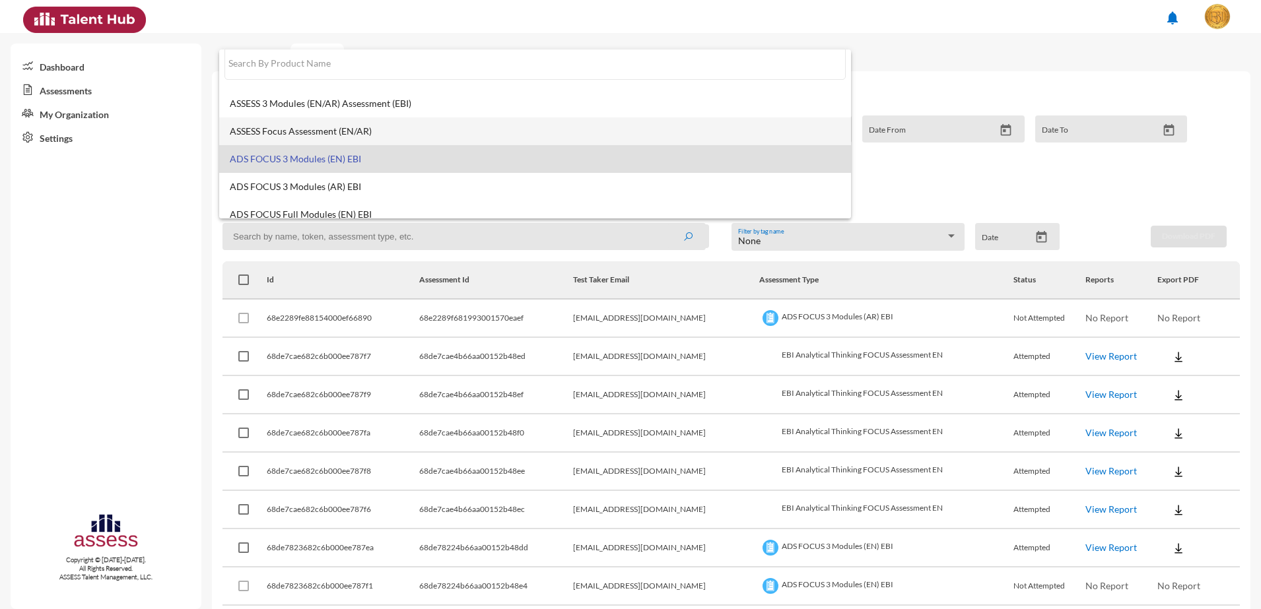
scroll to position [10, 0]
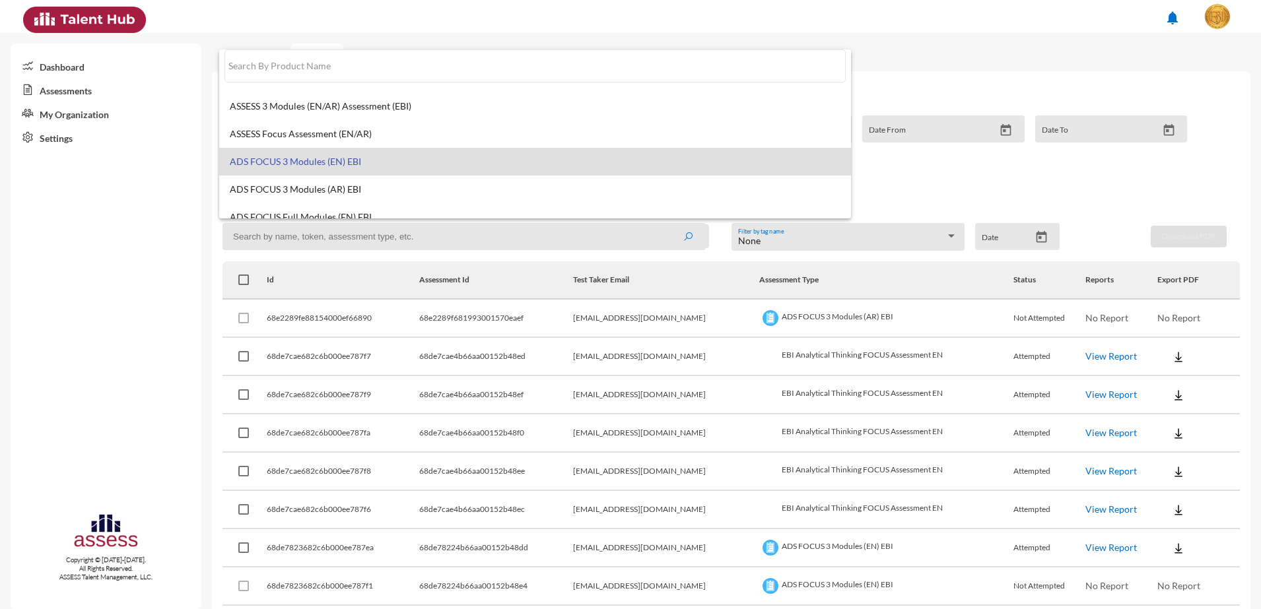
click at [336, 149] on mat-option "ADS FOCUS 3 Modules (EN) EBI" at bounding box center [535, 162] width 632 height 28
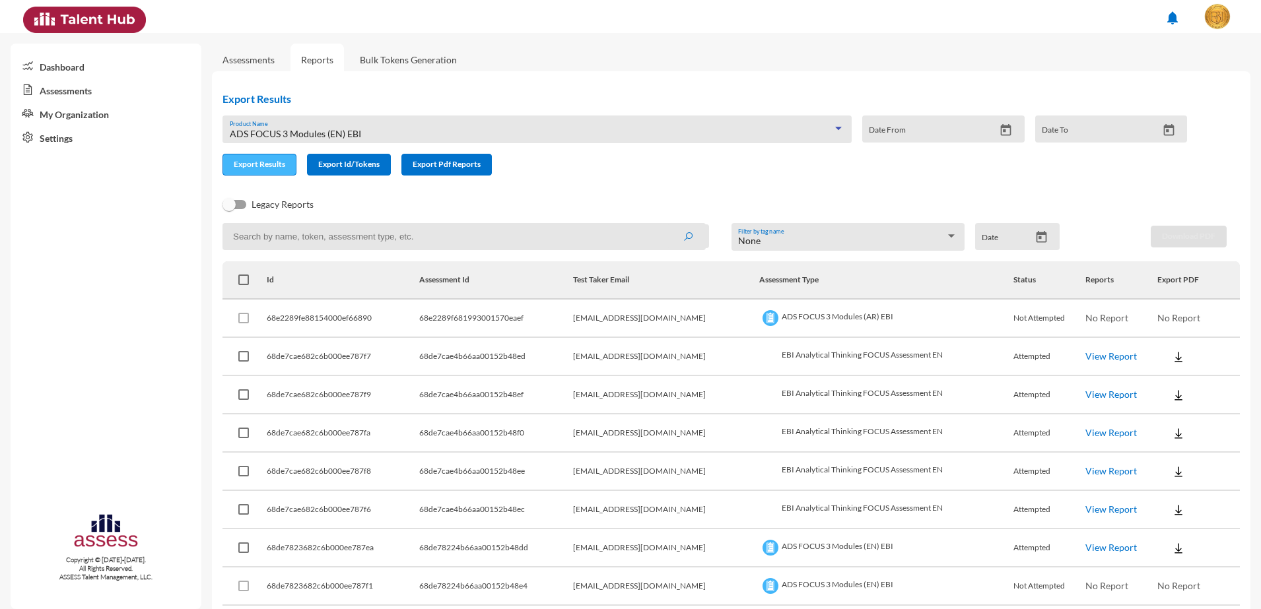
click at [277, 167] on span "Export Results" at bounding box center [259, 164] width 51 height 10
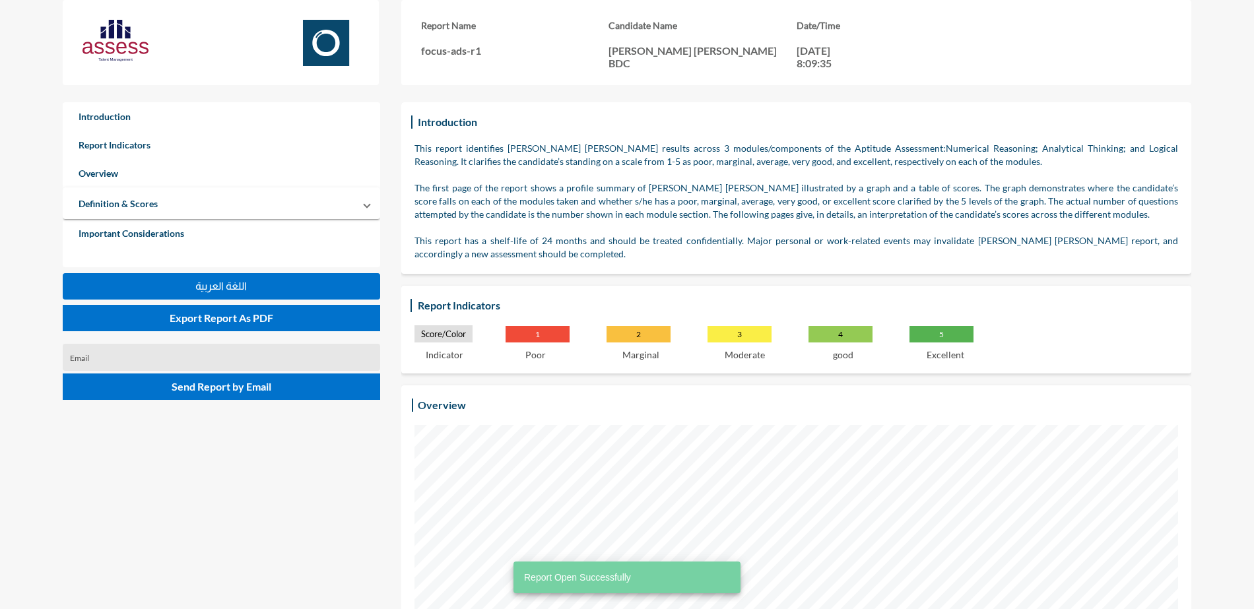
scroll to position [609, 1254]
